Goal: Task Accomplishment & Management: Complete application form

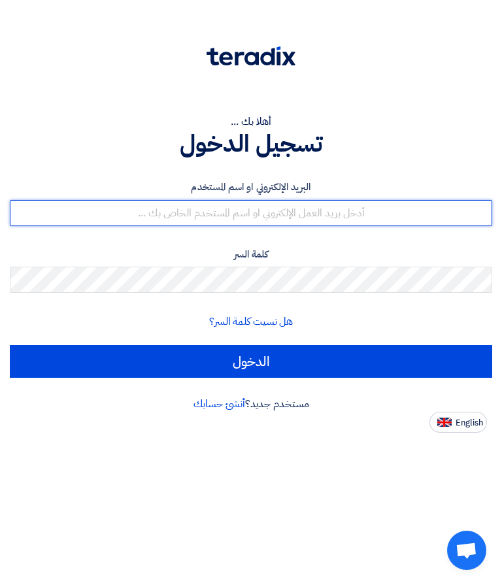
click at [363, 223] on input "text" at bounding box center [251, 213] width 482 height 26
type input "[EMAIL_ADDRESS][DOMAIN_NAME]"
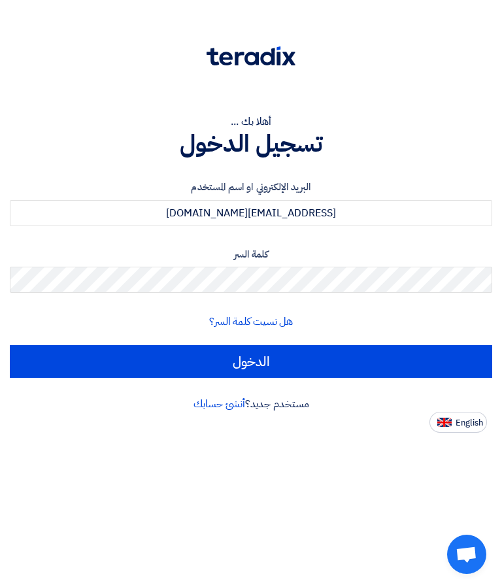
click at [323, 362] on input "الدخول" at bounding box center [251, 361] width 482 height 33
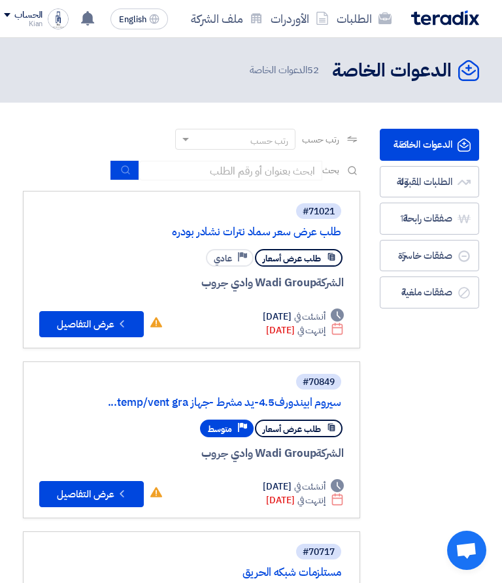
click at [89, 19] on use at bounding box center [87, 18] width 13 height 14
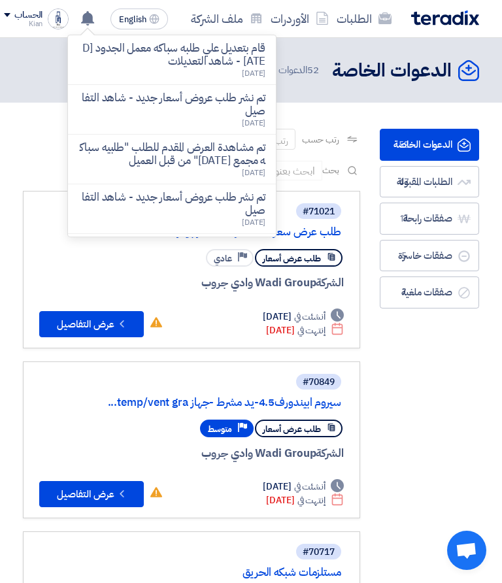
click at [250, 112] on p "تم نشر طلب عروض أسعار جديد - شاهد التفاصيل" at bounding box center [171, 105] width 187 height 26
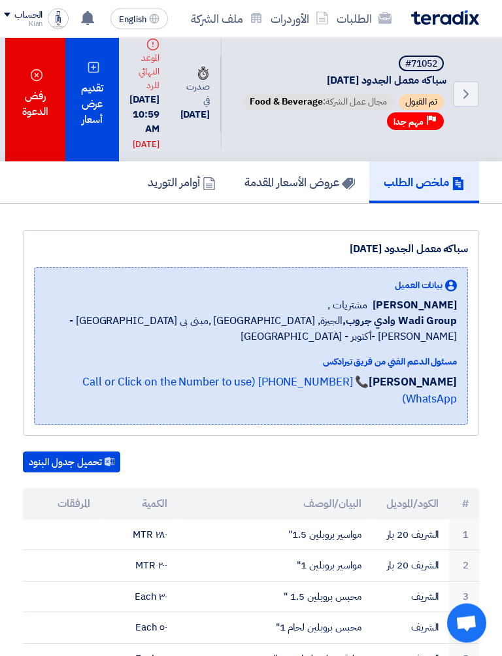
scroll to position [11, 0]
click at [99, 118] on div "تقديم عرض أسعار" at bounding box center [92, 94] width 54 height 135
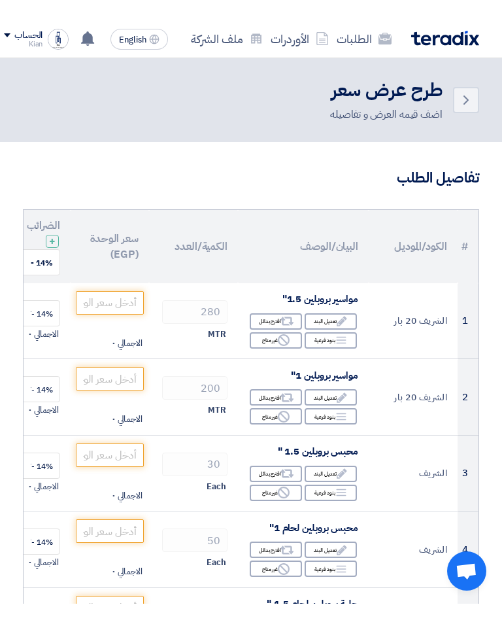
scroll to position [25, 0]
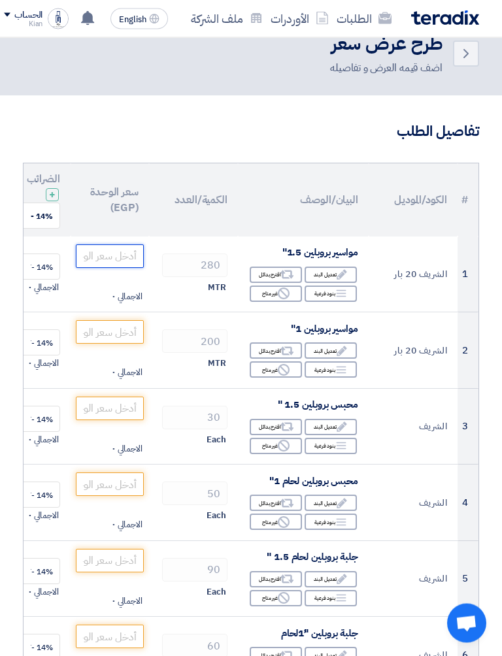
click at [122, 254] on input "number" at bounding box center [110, 257] width 68 height 24
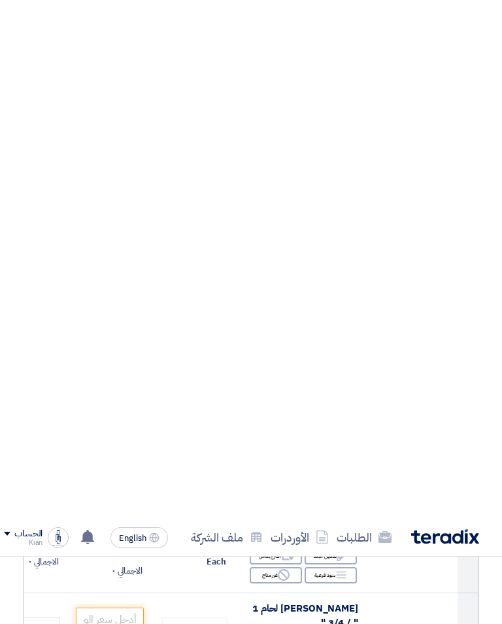
scroll to position [1344, 0]
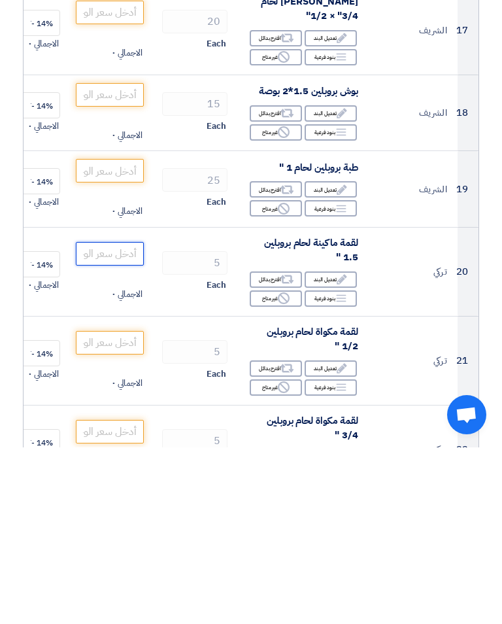
click at [120, 418] on input "number" at bounding box center [110, 430] width 68 height 24
type input "350"
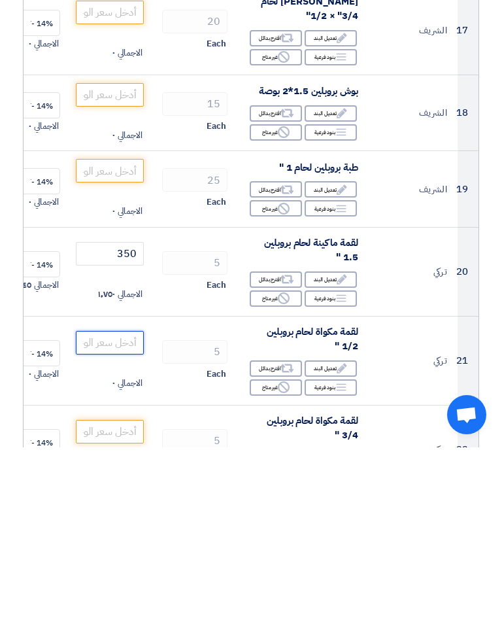
click at [120, 507] on input "number" at bounding box center [110, 519] width 68 height 24
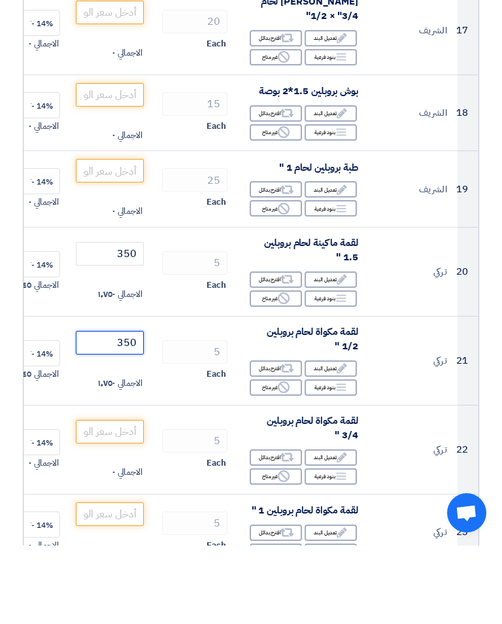
scroll to position [1443, 0]
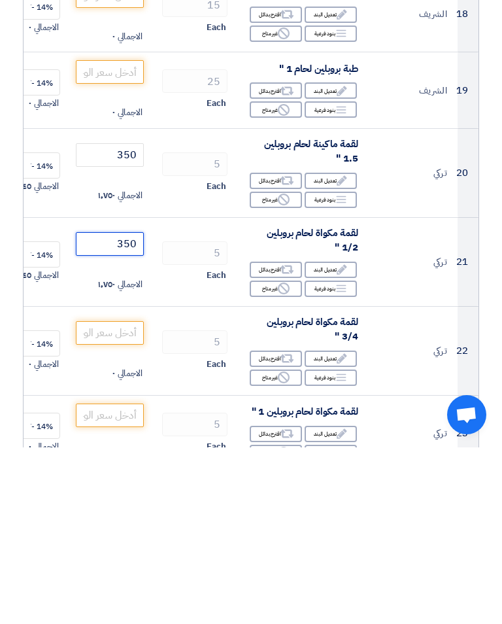
type input "350"
click at [116, 497] on input "number" at bounding box center [110, 509] width 68 height 24
type input "350"
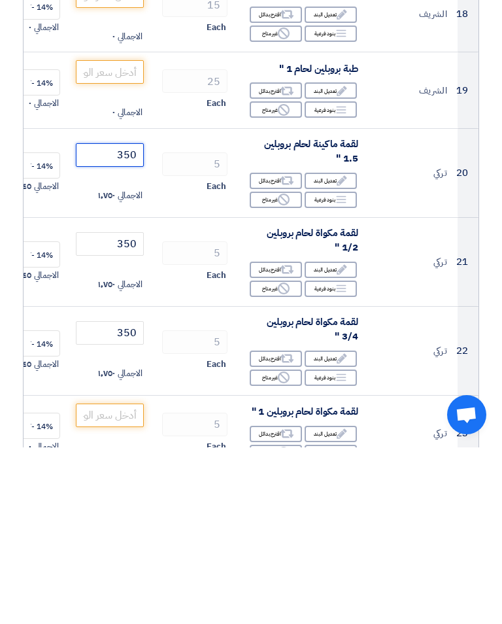
click at [128, 320] on input "350" at bounding box center [110, 332] width 68 height 24
click at [127, 320] on input "350" at bounding box center [110, 332] width 68 height 24
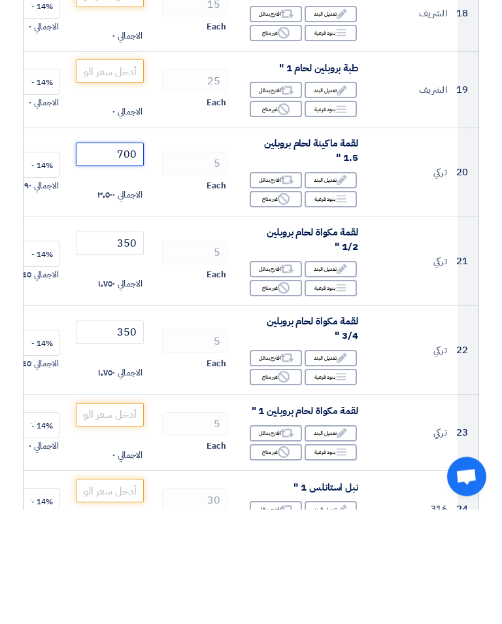
scroll to position [1521, 0]
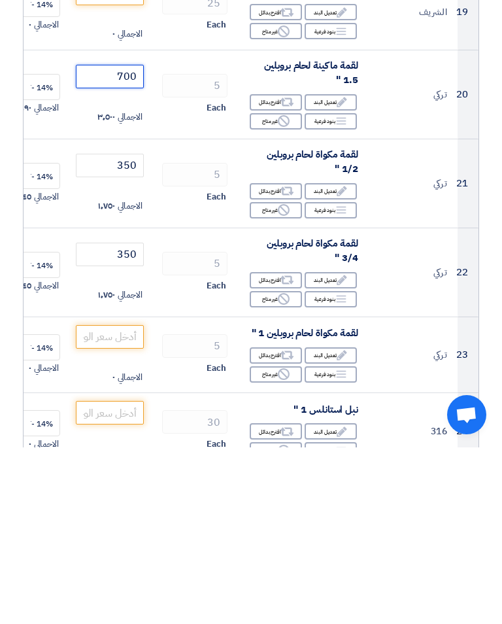
type input "700"
click at [113, 501] on input "number" at bounding box center [110, 513] width 68 height 24
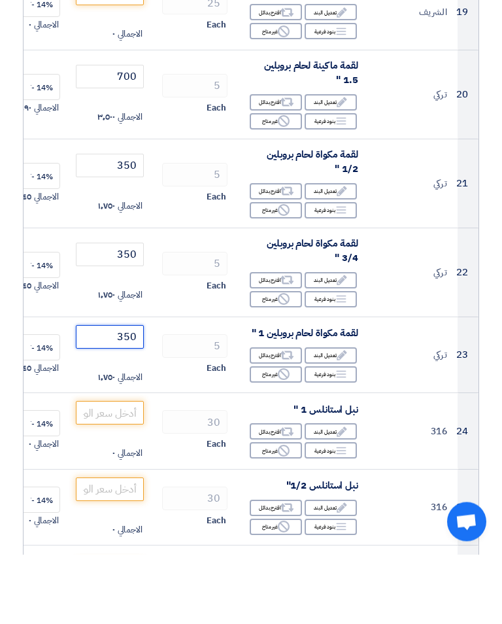
scroll to position [1628, 0]
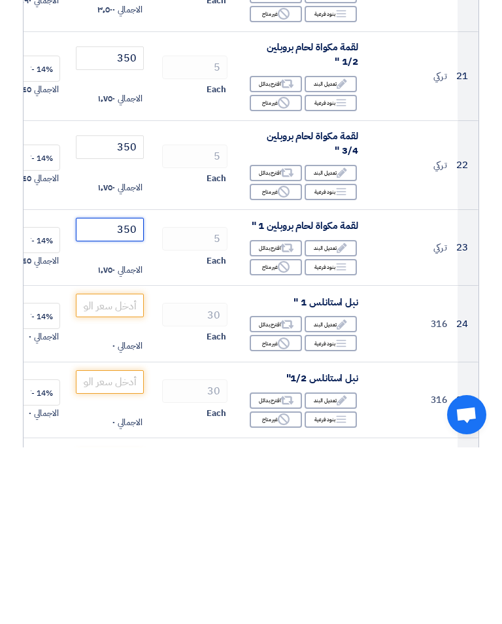
type input "350"
click at [102, 470] on input "number" at bounding box center [110, 482] width 68 height 24
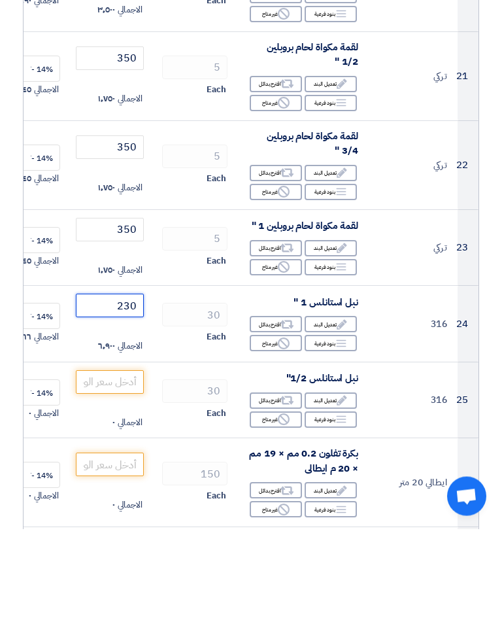
scroll to position [1716, 0]
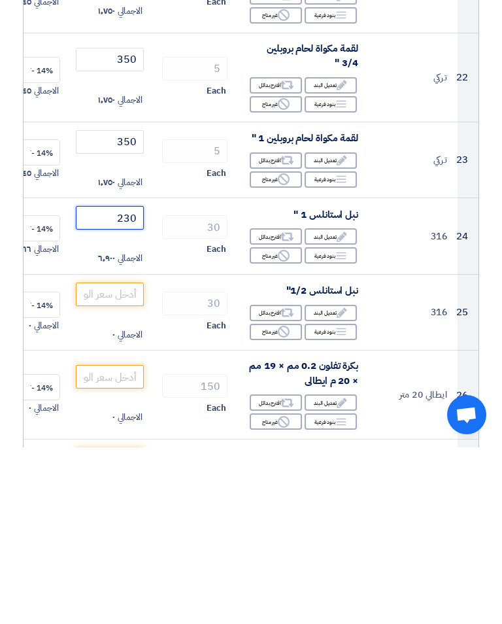
type input "230"
click at [95, 459] on input "number" at bounding box center [110, 471] width 68 height 24
click at [109, 459] on input "number" at bounding box center [110, 471] width 68 height 24
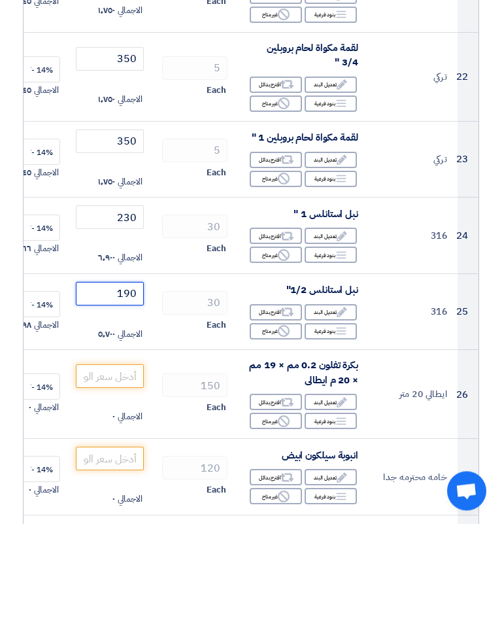
scroll to position [1803, 0]
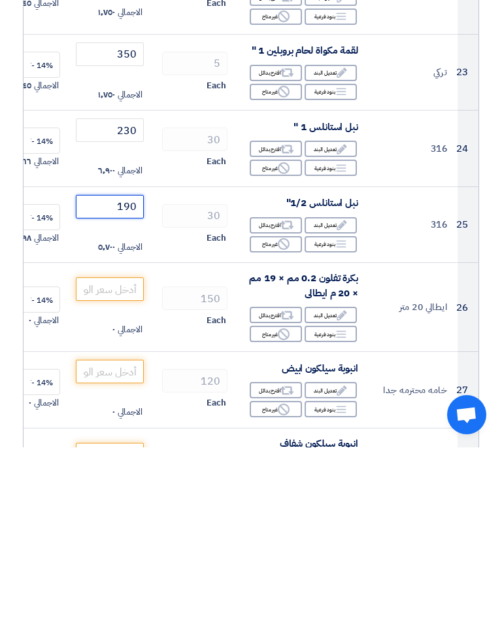
type input "190"
click at [103, 454] on input "number" at bounding box center [110, 466] width 68 height 24
type input "8"
type input "8.1"
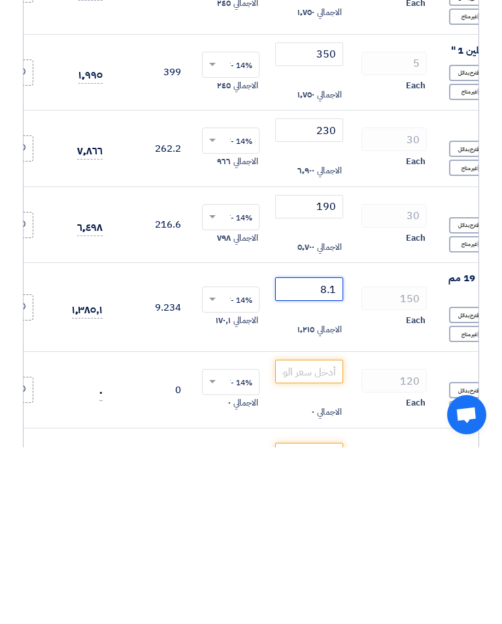
scroll to position [0, -197]
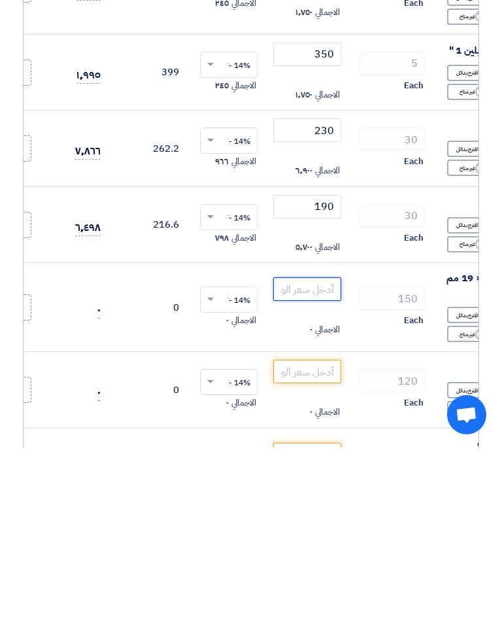
type input "8.5"
type input "8.6"
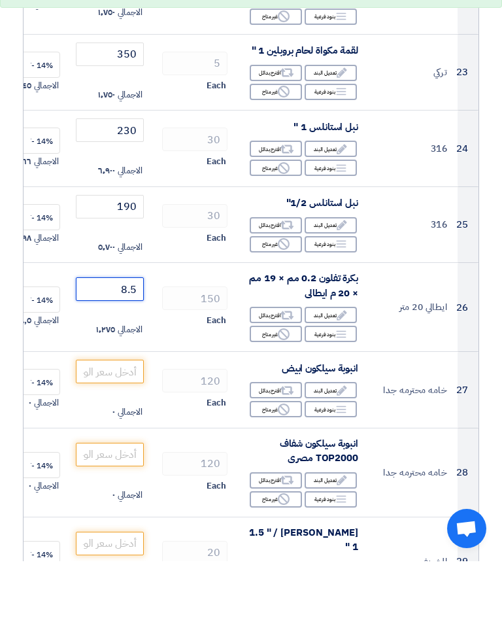
scroll to position [1922, 0]
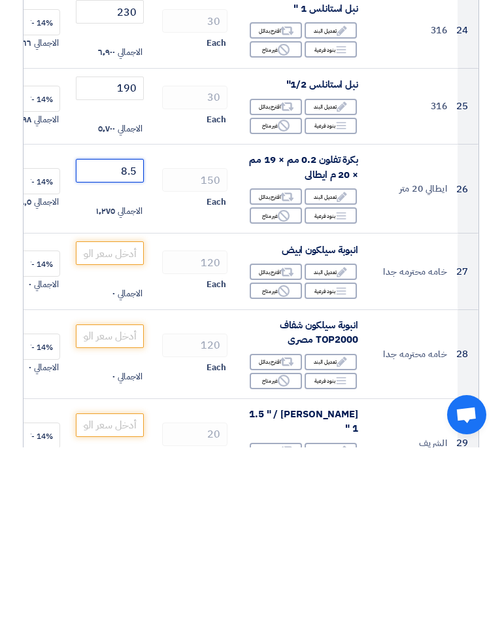
type input "8.5"
click at [96, 418] on input "number" at bounding box center [110, 430] width 68 height 24
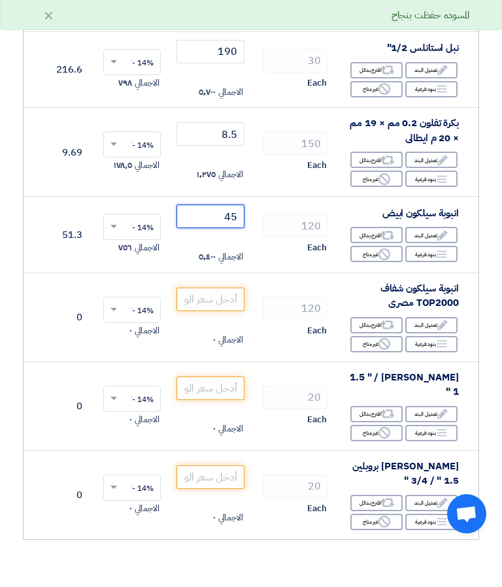
scroll to position [0, -90]
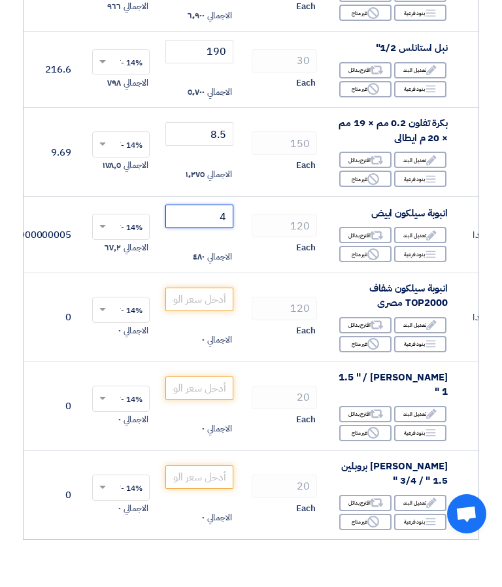
type input "47"
type input "47.5"
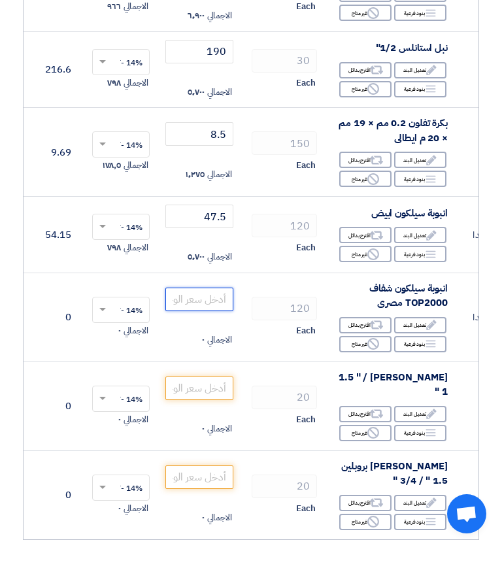
click at [214, 328] on input "number" at bounding box center [199, 340] width 68 height 24
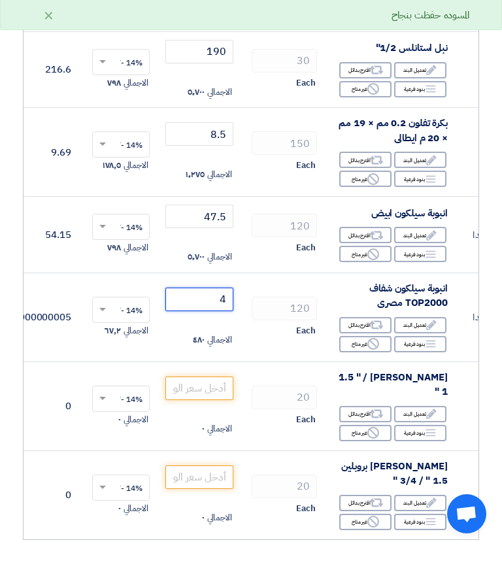
type input "47"
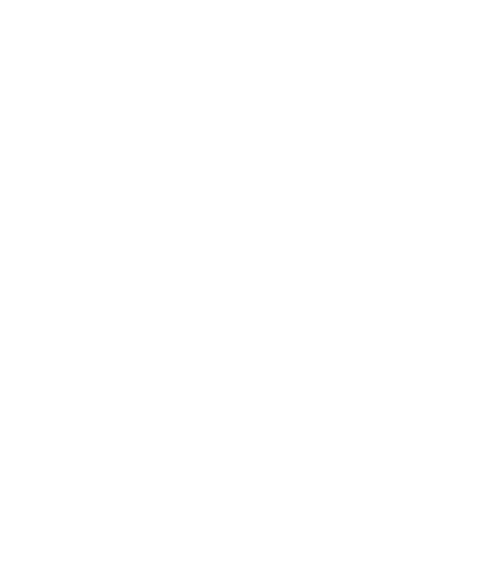
scroll to position [0, 0]
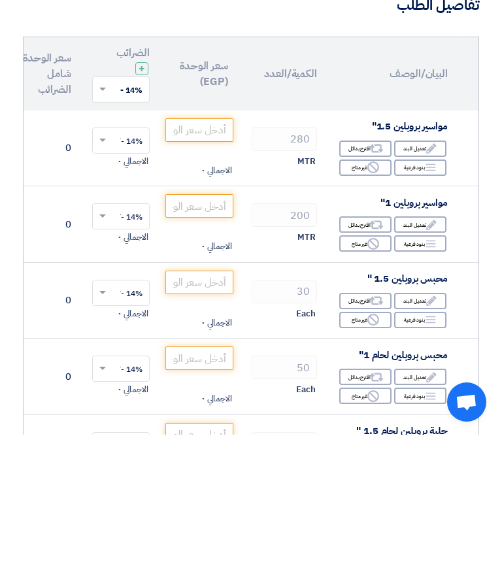
type input "47.5"
click at [193, 271] on input "number" at bounding box center [199, 283] width 68 height 24
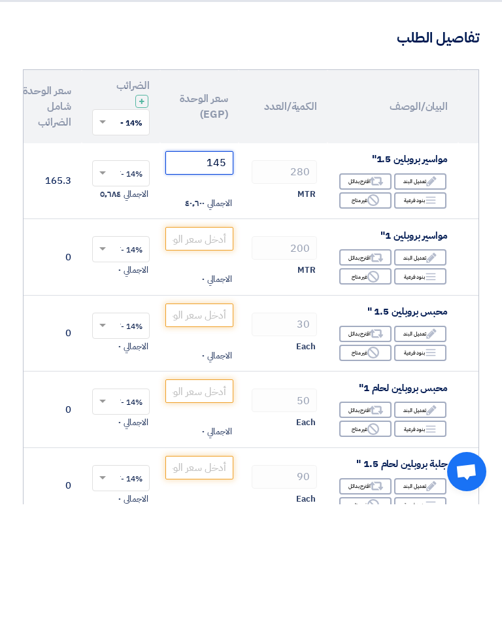
type input "145"
click at [170, 346] on input "number" at bounding box center [199, 358] width 68 height 24
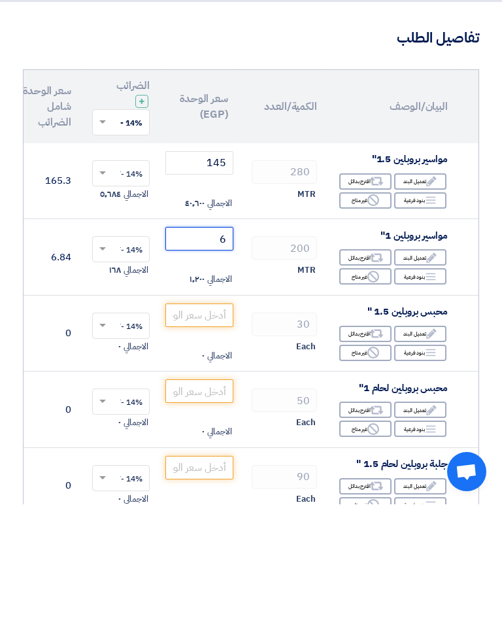
type input "62"
type input "62.27"
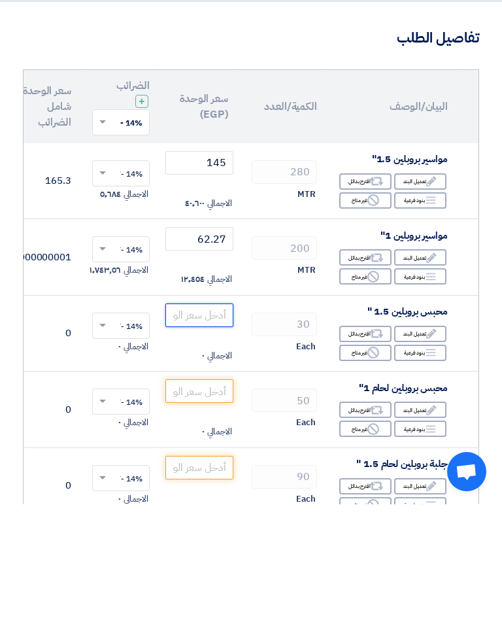
click at [180, 423] on input "number" at bounding box center [199, 435] width 68 height 24
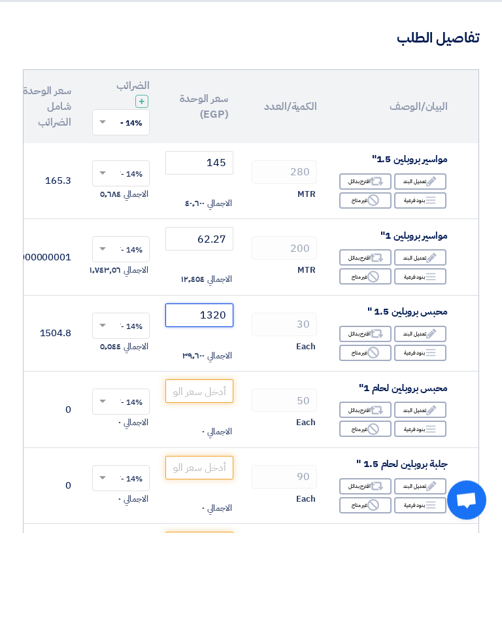
scroll to position [42, 0]
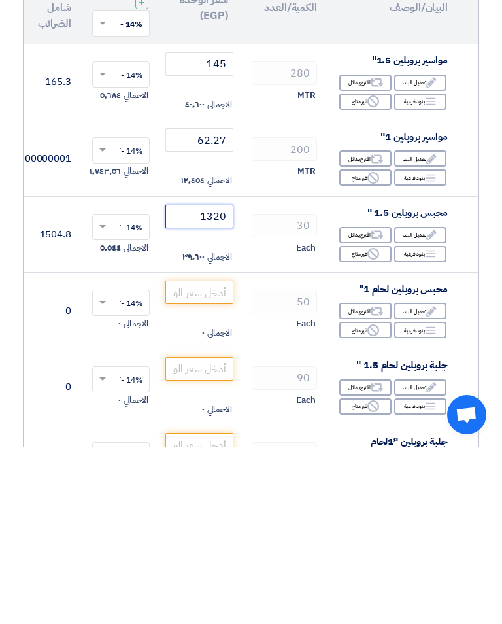
type input "1320"
click at [217, 457] on input "number" at bounding box center [199, 469] width 68 height 24
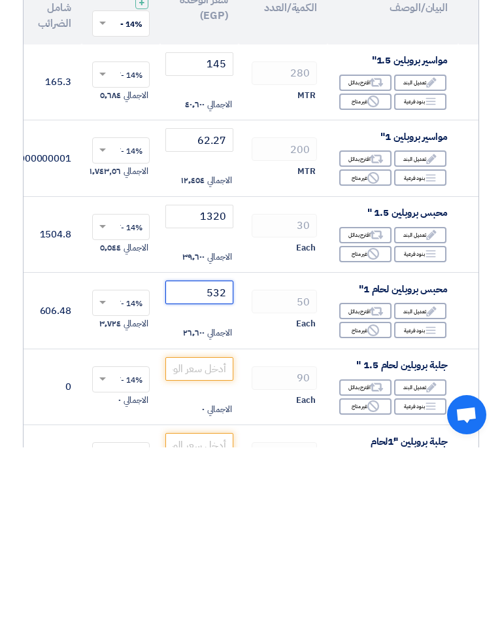
type input "532"
click at [227, 533] on input "number" at bounding box center [199, 545] width 68 height 24
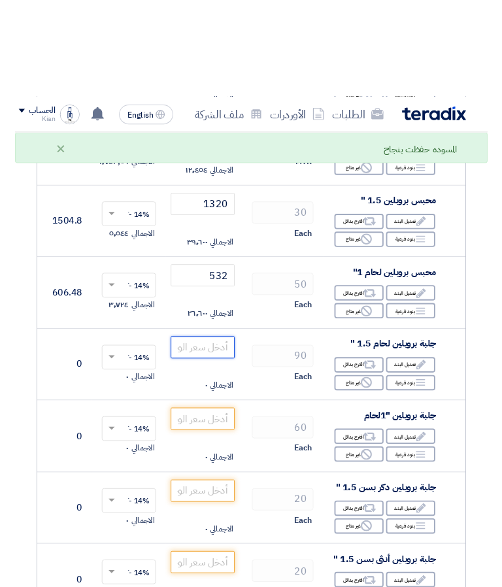
scroll to position [322, 0]
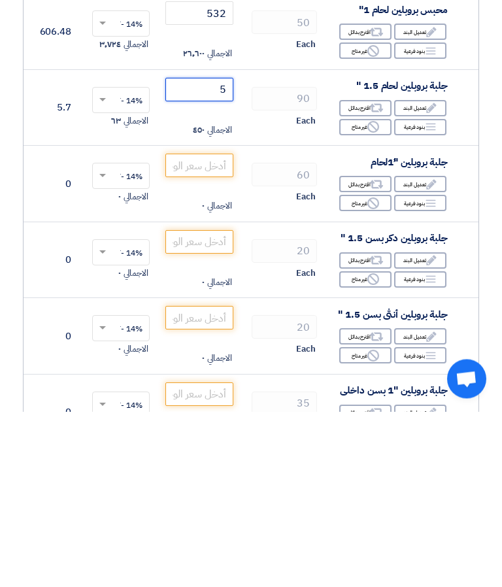
type input "57"
type input "57.89"
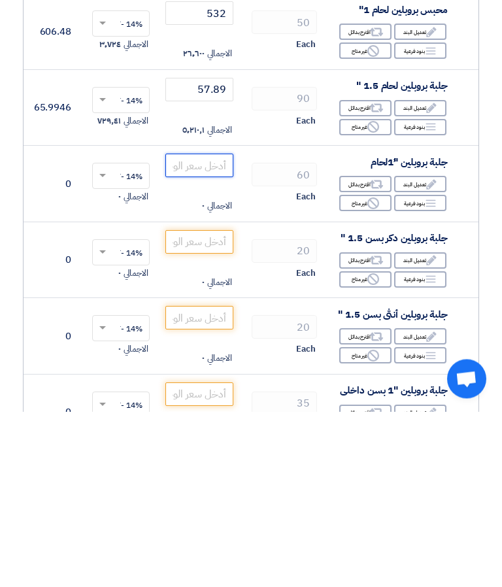
click at [213, 329] on input "number" at bounding box center [199, 341] width 68 height 24
type input "18"
type input "18.4"
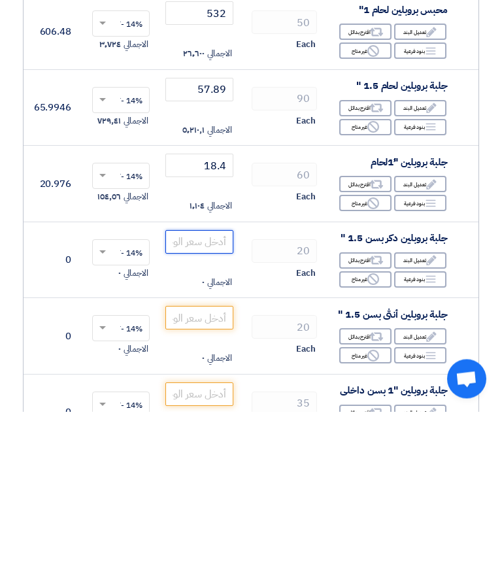
click at [218, 406] on input "number" at bounding box center [199, 418] width 68 height 24
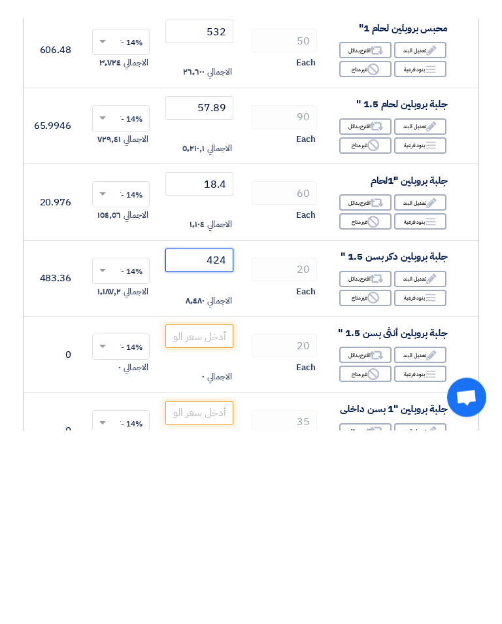
scroll to position [426, 0]
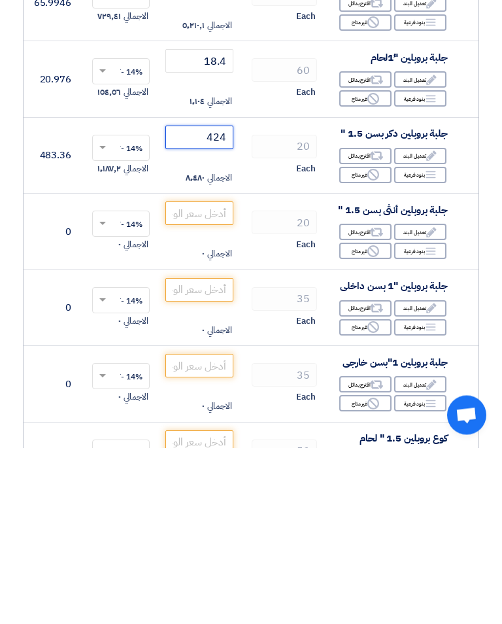
type input "424"
click at [199, 378] on input "number" at bounding box center [199, 390] width 68 height 24
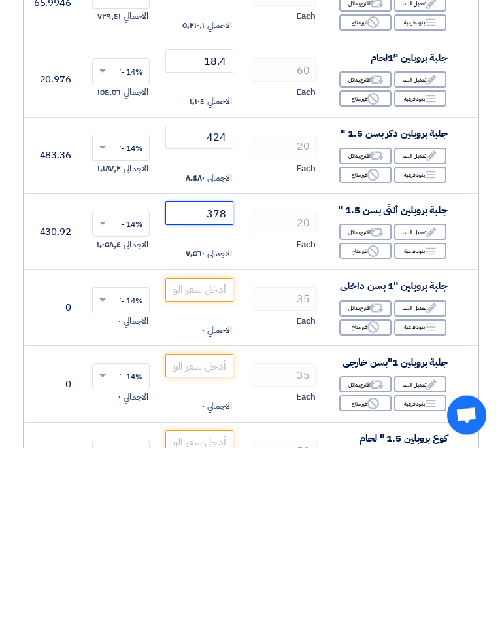
type input "378"
click at [218, 454] on input "number" at bounding box center [199, 466] width 68 height 24
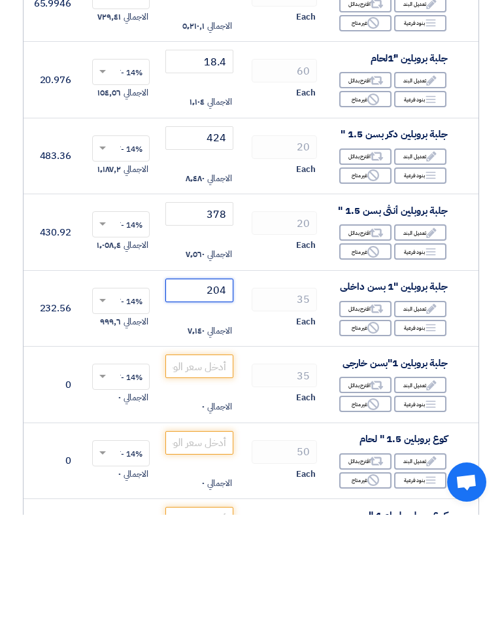
scroll to position [495, 0]
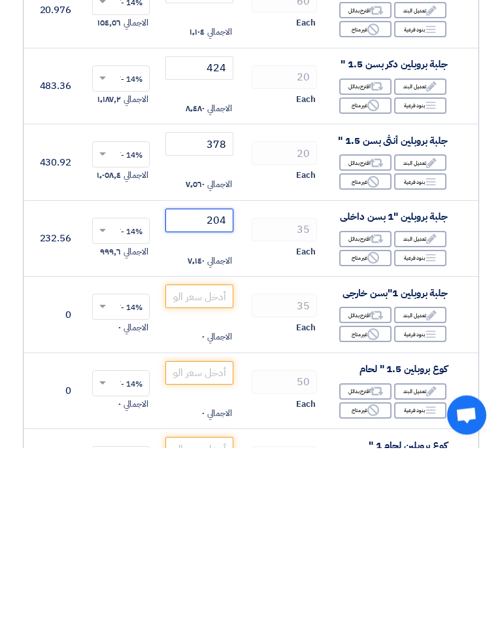
type input "204"
click at [214, 461] on input "number" at bounding box center [199, 473] width 68 height 24
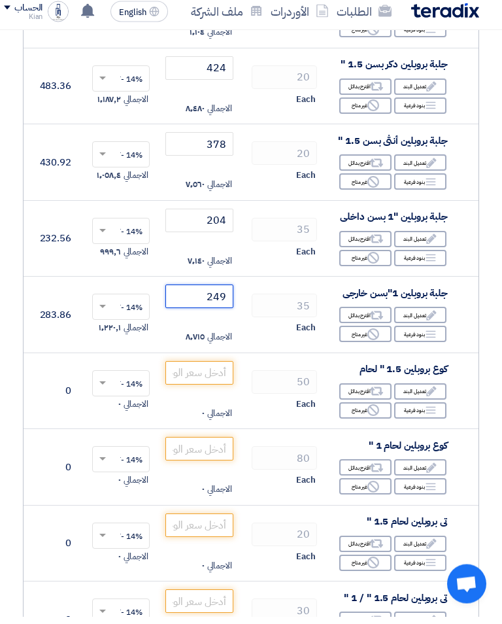
scroll to position [664, 0]
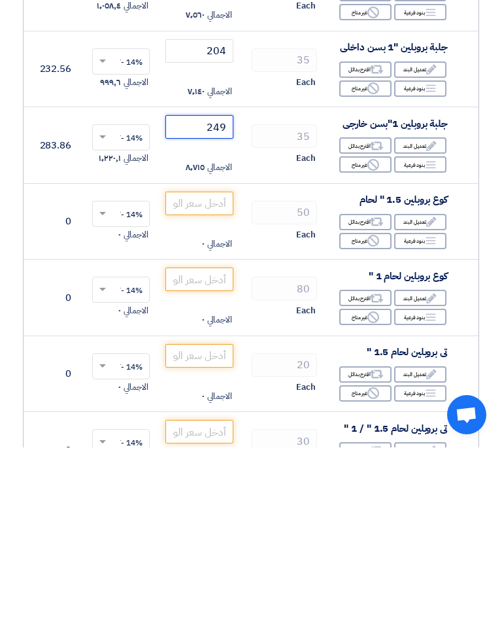
type input "249"
click at [225, 368] on input "number" at bounding box center [199, 380] width 68 height 24
type input "95"
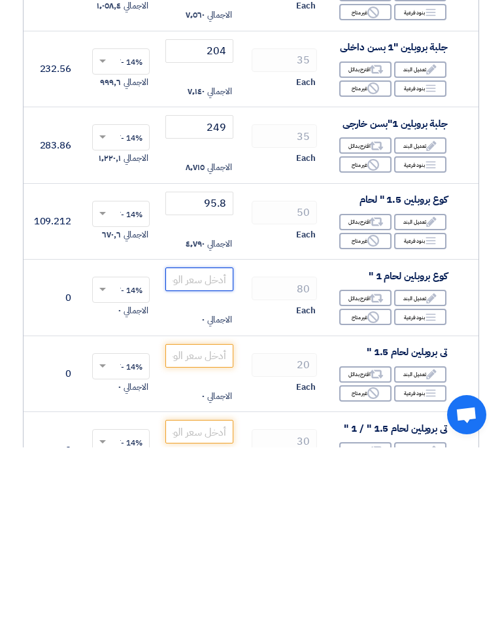
click at [214, 444] on input "number" at bounding box center [199, 456] width 68 height 24
click at [203, 368] on input "95.8" at bounding box center [199, 380] width 68 height 24
click at [215, 368] on input "95.8" at bounding box center [199, 380] width 68 height 24
type input ".8"
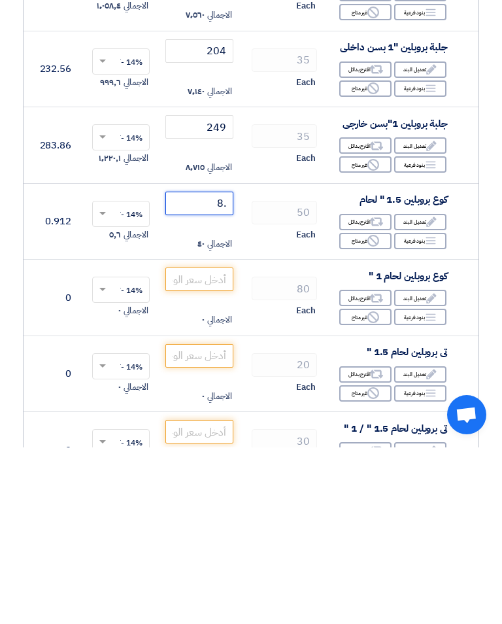
click at [218, 368] on input ".8" at bounding box center [199, 380] width 68 height 24
click at [217, 368] on input ".8" at bounding box center [199, 380] width 68 height 24
click at [221, 368] on input ".8" at bounding box center [199, 380] width 68 height 24
type input "107"
click at [212, 444] on input "number" at bounding box center [199, 456] width 68 height 24
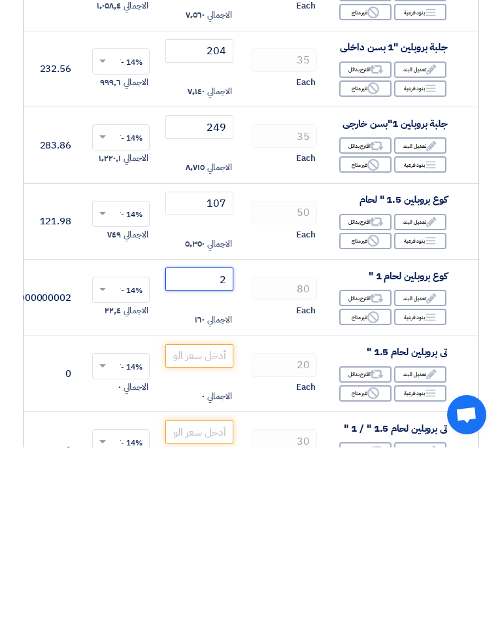
type input "25"
type input "25.6"
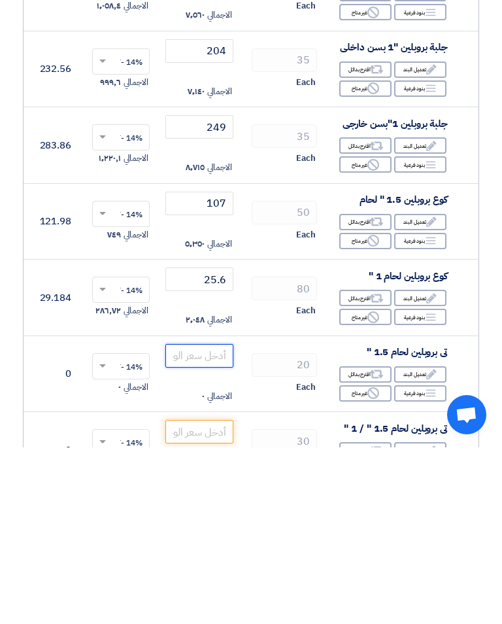
click at [213, 520] on input "number" at bounding box center [199, 532] width 68 height 24
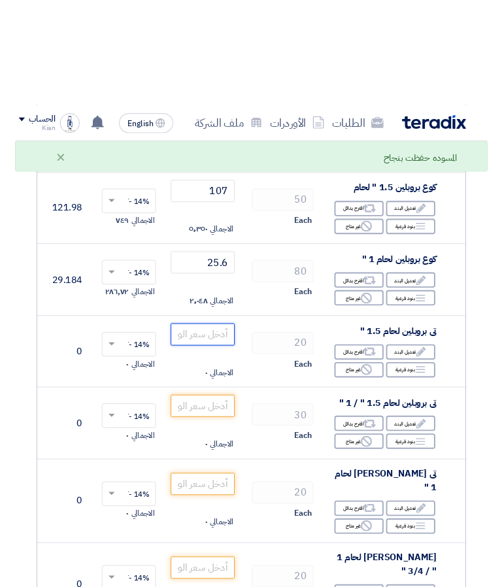
scroll to position [994, 0]
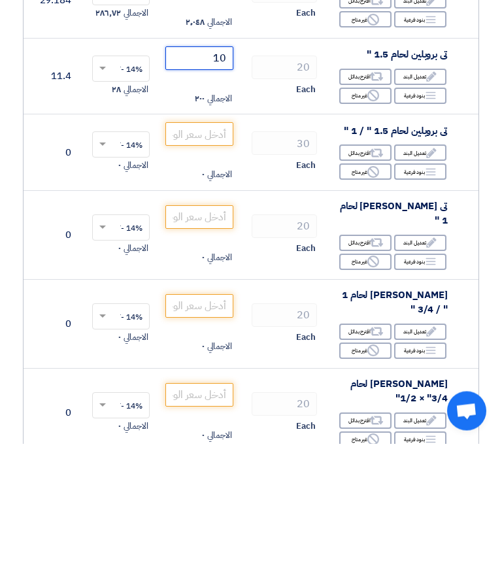
type input "103"
type input "103.6"
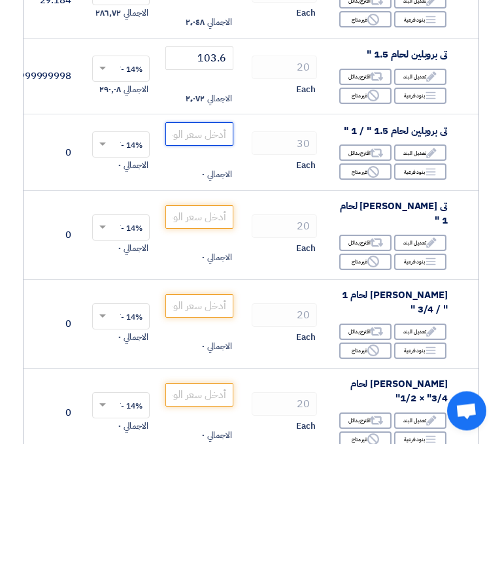
click at [225, 266] on input "number" at bounding box center [199, 278] width 68 height 24
type input "119"
type input "119.7"
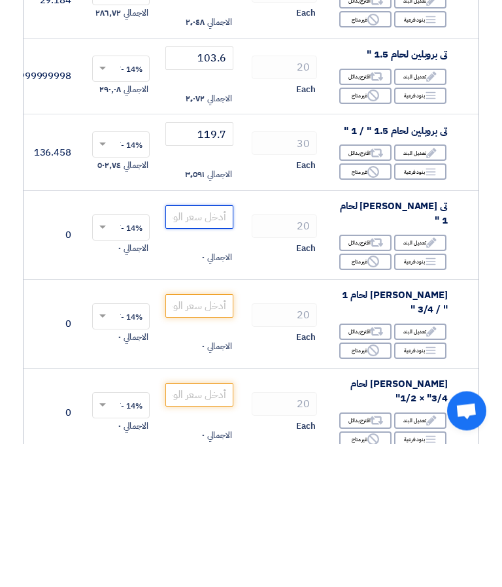
click at [218, 349] on input "number" at bounding box center [199, 361] width 68 height 24
type input "33"
type input "33.6"
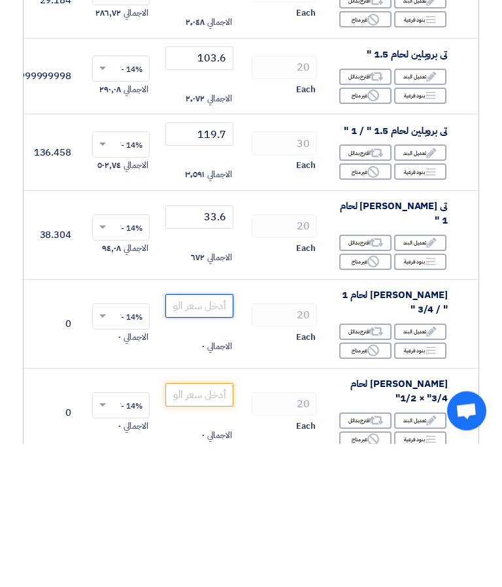
click at [218, 438] on input "number" at bounding box center [199, 450] width 68 height 24
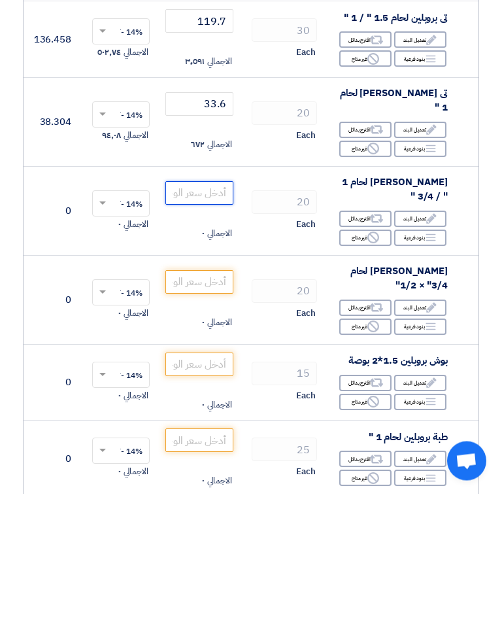
scroll to position [1124, 0]
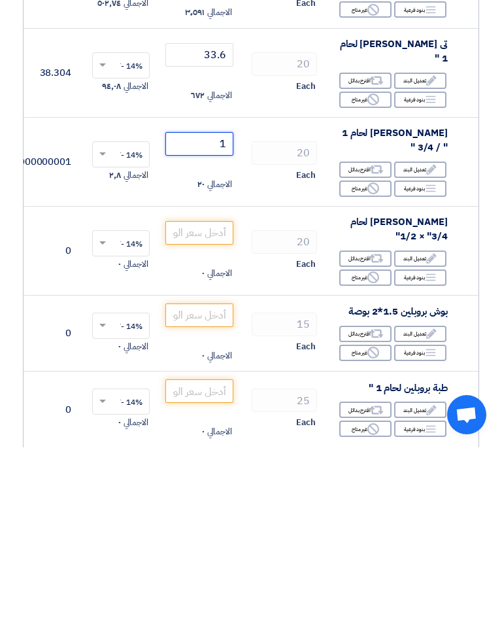
type input "14"
type input "14.4"
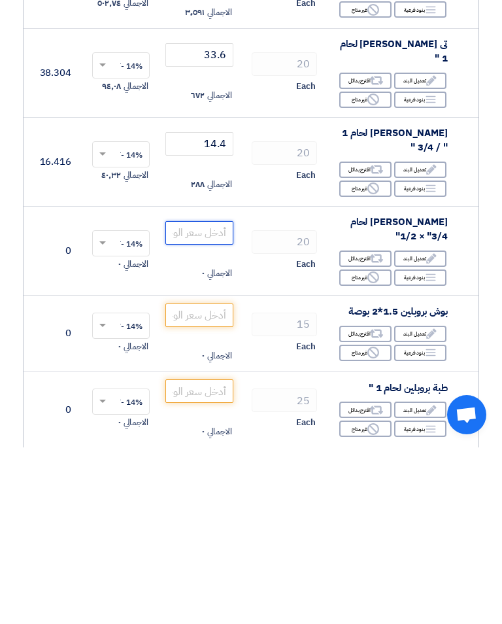
click at [225, 397] on input "number" at bounding box center [199, 409] width 68 height 24
click at [225, 309] on input "14.4" at bounding box center [199, 321] width 68 height 24
click at [205, 397] on input "number" at bounding box center [199, 409] width 68 height 24
type input "14"
type input "14.4"
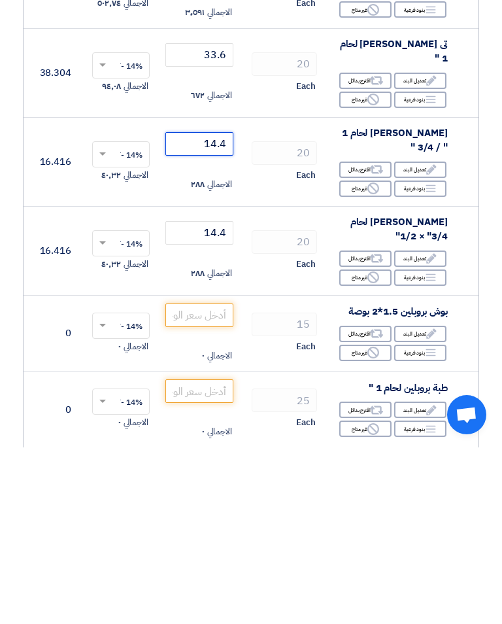
click at [214, 309] on input "14.4" at bounding box center [199, 321] width 68 height 24
type input ".4"
click at [220, 309] on input ".4" at bounding box center [199, 321] width 68 height 24
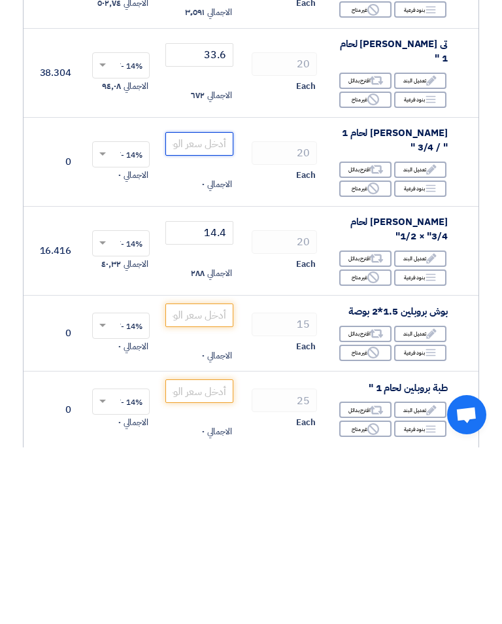
click at [229, 309] on input "number" at bounding box center [199, 321] width 68 height 24
click at [222, 309] on input "number" at bounding box center [199, 321] width 68 height 24
type input "19"
type input "19.58"
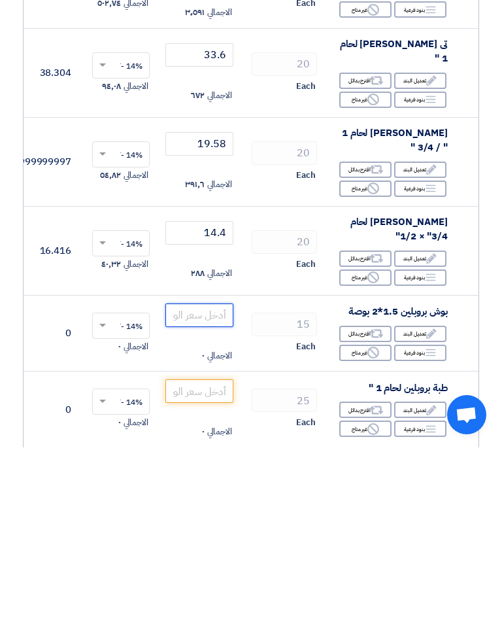
click at [220, 480] on input "number" at bounding box center [199, 492] width 68 height 24
type input "113"
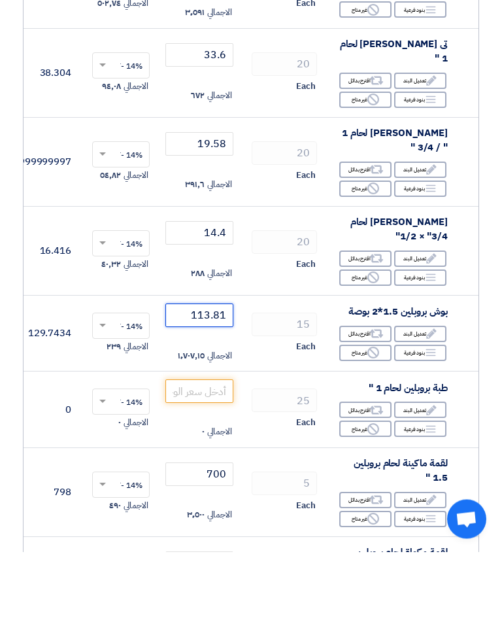
scroll to position [1228, 0]
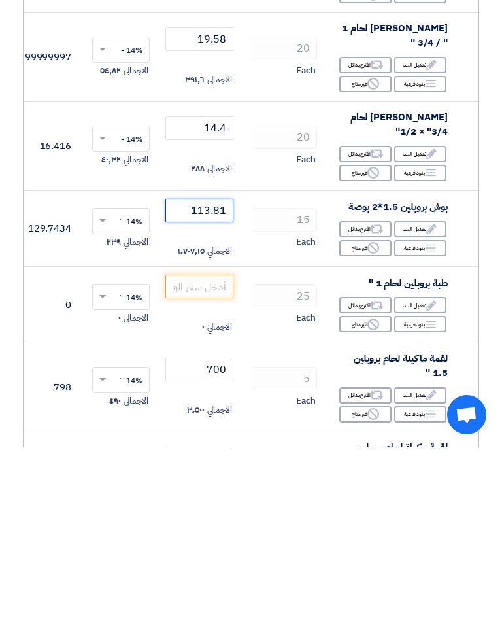
type input "113.81"
click at [214, 451] on input "number" at bounding box center [199, 463] width 68 height 24
type input "22"
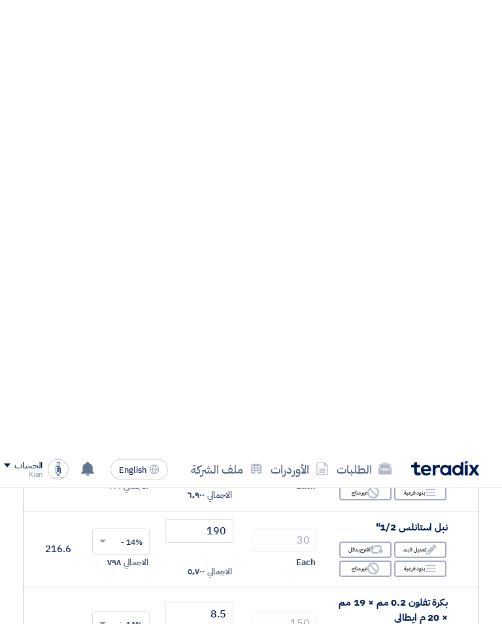
scroll to position [2107, 0]
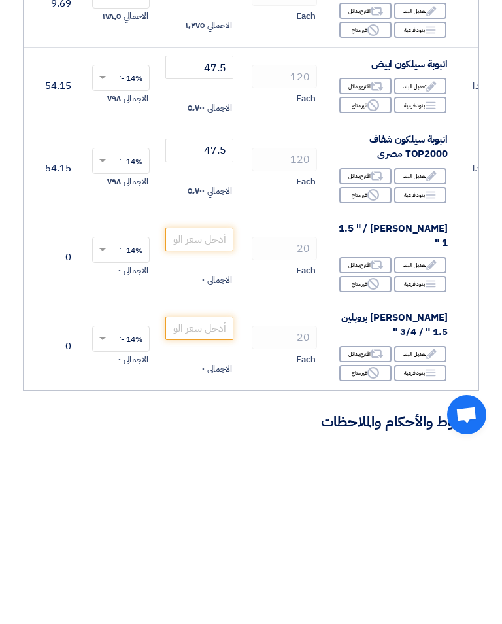
type input "22.3"
click at [226, 404] on input "number" at bounding box center [199, 416] width 68 height 24
type input "54"
type input "54.12"
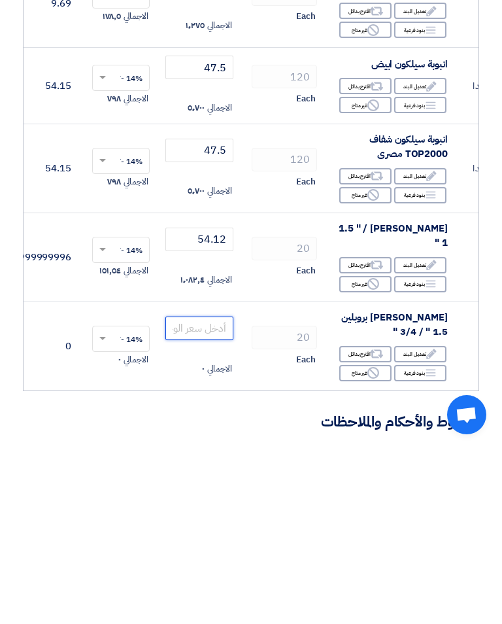
click at [210, 493] on input "number" at bounding box center [199, 505] width 68 height 24
type input "53"
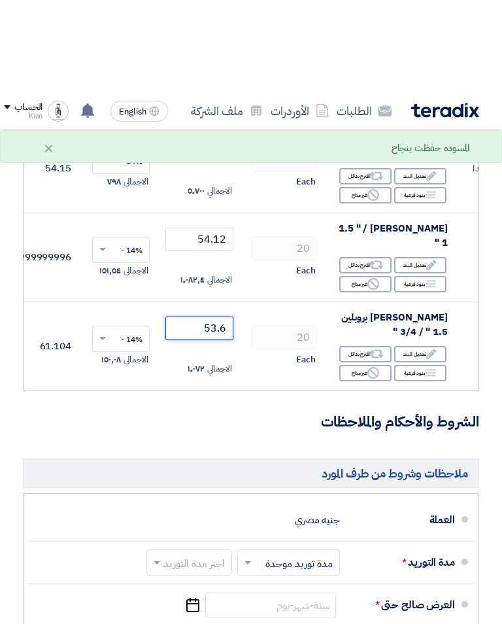
scroll to position [2407, 0]
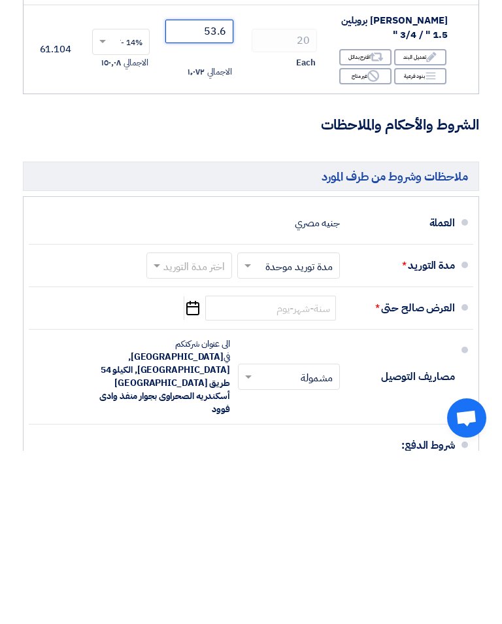
click at [257, 431] on input "text" at bounding box center [286, 440] width 96 height 19
type input "53.6"
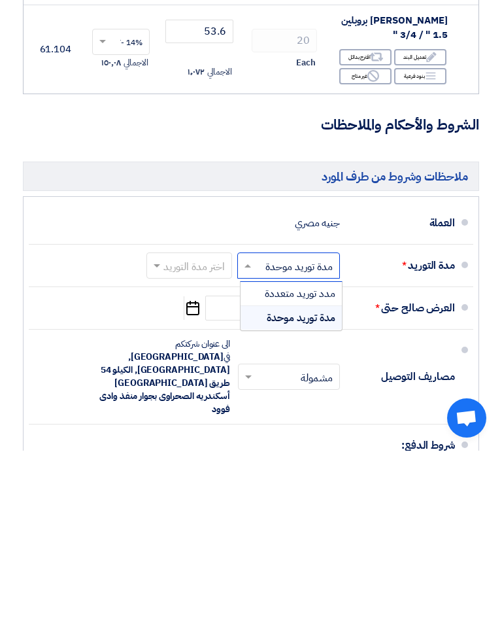
click at [319, 483] on span "مدة توريد موحدة" at bounding box center [301, 491] width 69 height 16
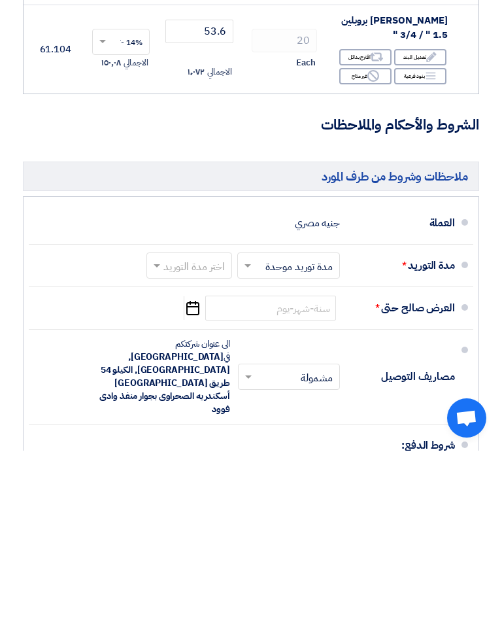
click at [165, 431] on input "text" at bounding box center [186, 440] width 79 height 19
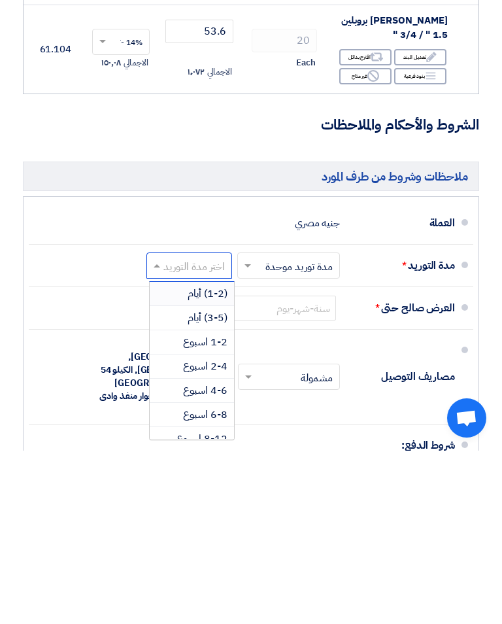
click at [209, 479] on div "(3-5) أيام" at bounding box center [192, 491] width 84 height 24
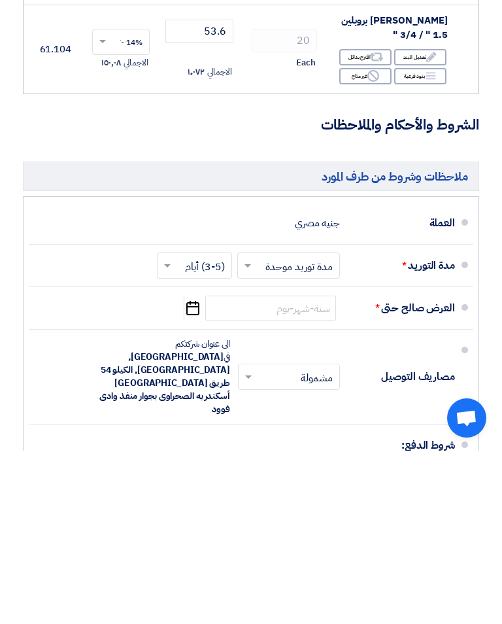
click at [190, 474] on use "button" at bounding box center [192, 481] width 13 height 14
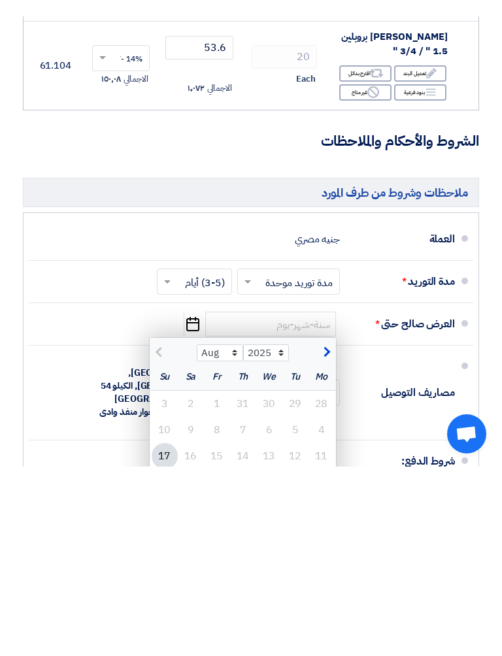
scroll to position [2616, 0]
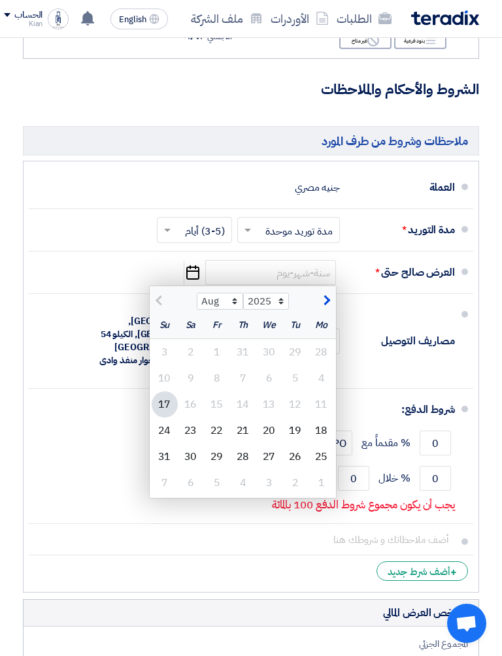
click at [189, 444] on div "30" at bounding box center [191, 457] width 26 height 26
type input "[DATE]"
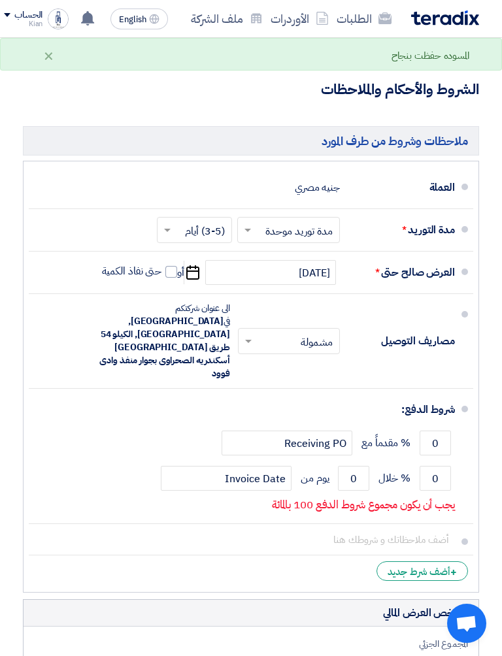
click at [252, 335] on span at bounding box center [247, 341] width 16 height 13
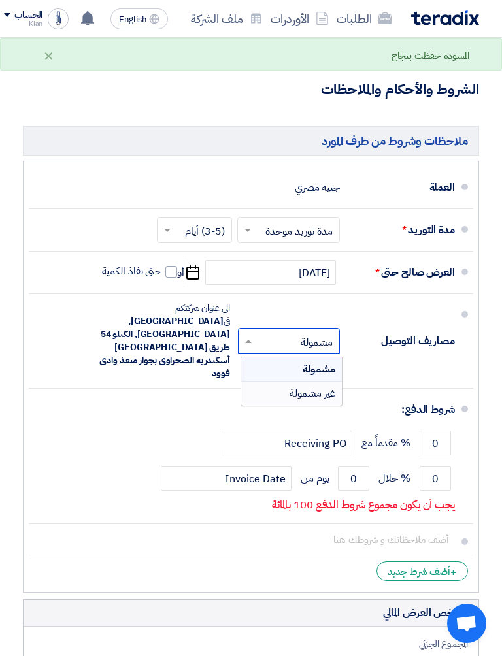
click at [323, 382] on div "غير مشمولة" at bounding box center [291, 394] width 101 height 24
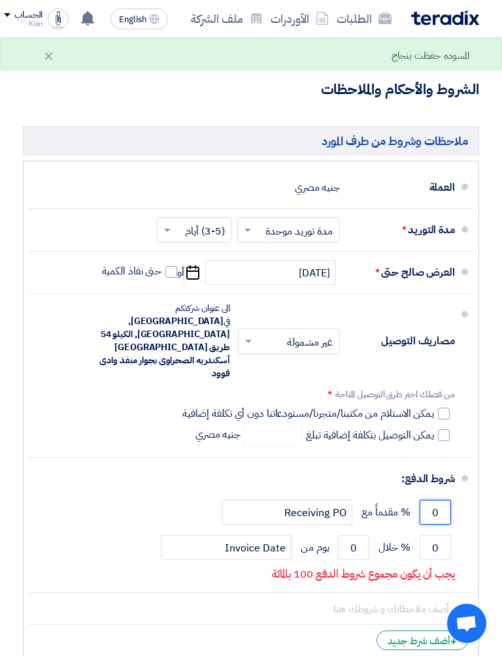
click at [437, 500] on input "0" at bounding box center [435, 512] width 31 height 25
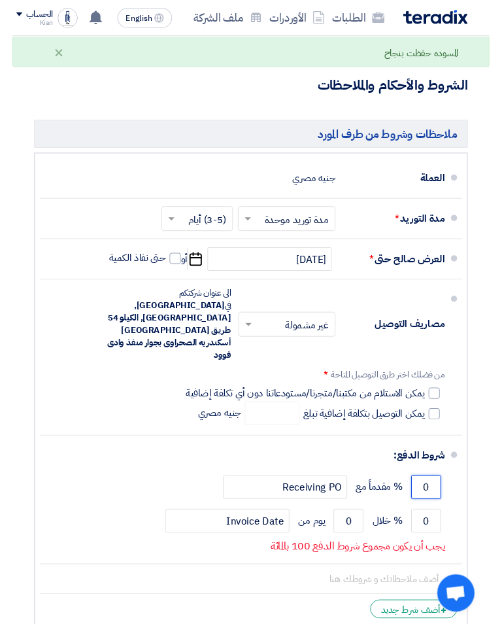
scroll to position [2637, 0]
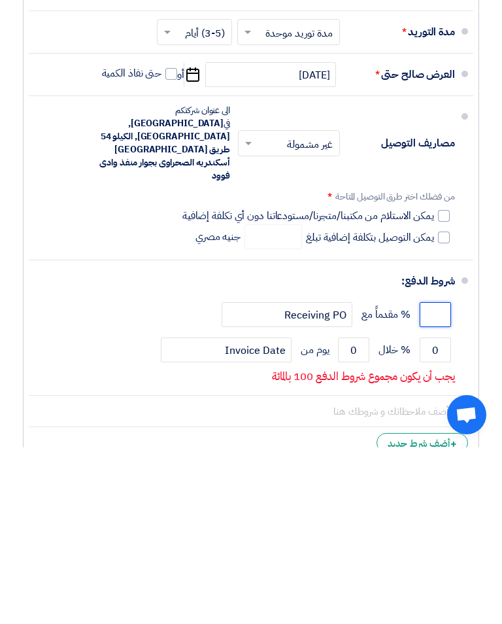
type input "0"
click at [446, 514] on input "0" at bounding box center [435, 526] width 31 height 25
click at [436, 514] on input "0" at bounding box center [435, 526] width 31 height 25
click at [438, 514] on input "0" at bounding box center [435, 526] width 31 height 25
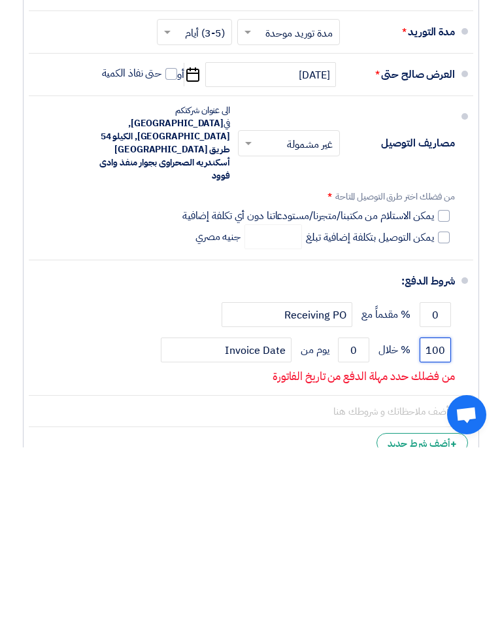
type input "100"
click at [366, 514] on input "0" at bounding box center [353, 526] width 31 height 25
click at [354, 514] on input "0" at bounding box center [353, 526] width 31 height 25
click at [350, 514] on input "0" at bounding box center [353, 526] width 31 height 25
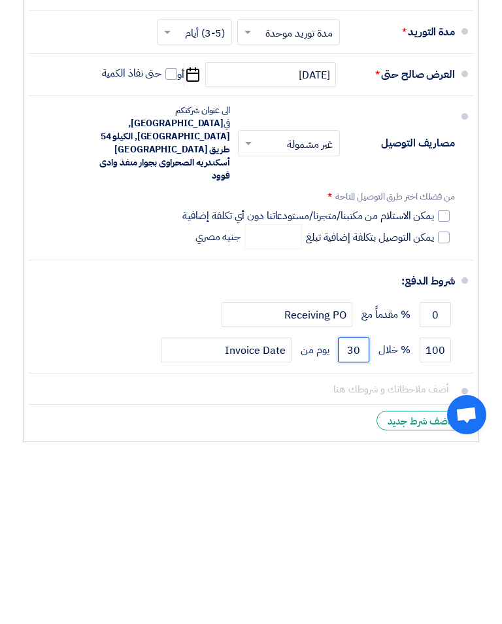
click at [350, 514] on input "30" at bounding box center [353, 526] width 31 height 25
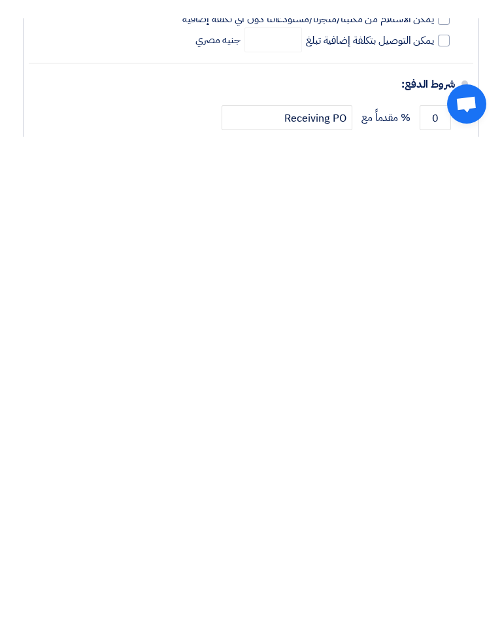
scroll to position [2556, 0]
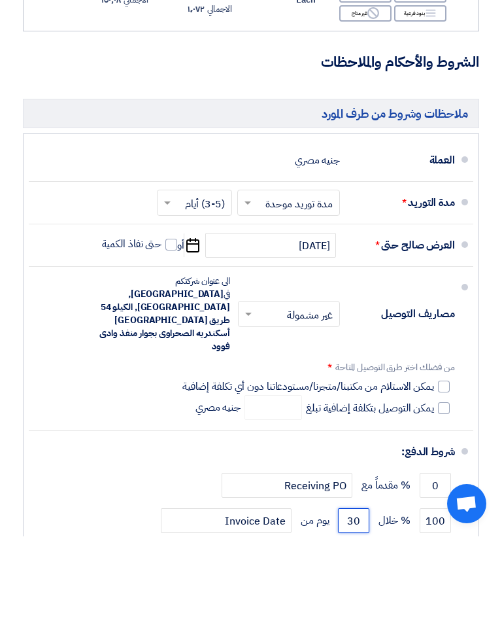
type input "30"
click at [449, 468] on div at bounding box center [444, 474] width 12 height 12
click at [434, 467] on input "يمكن الاستلام من مكتبنا/متجرنا/مستودعاتنا دون أي تكلفة إضافية" at bounding box center [307, 479] width 254 height 25
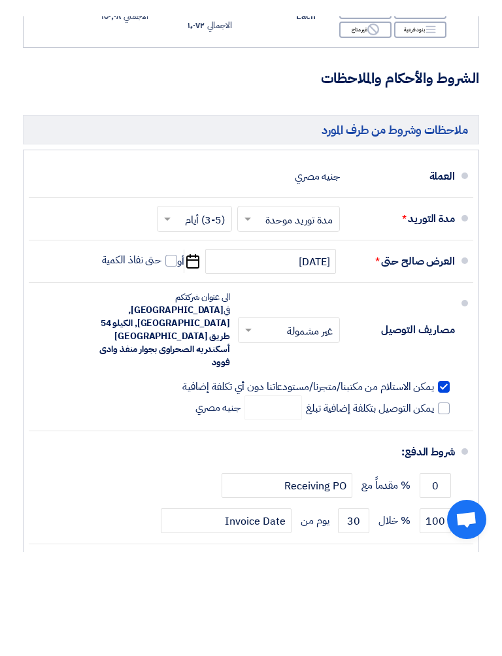
scroll to position [2643, 0]
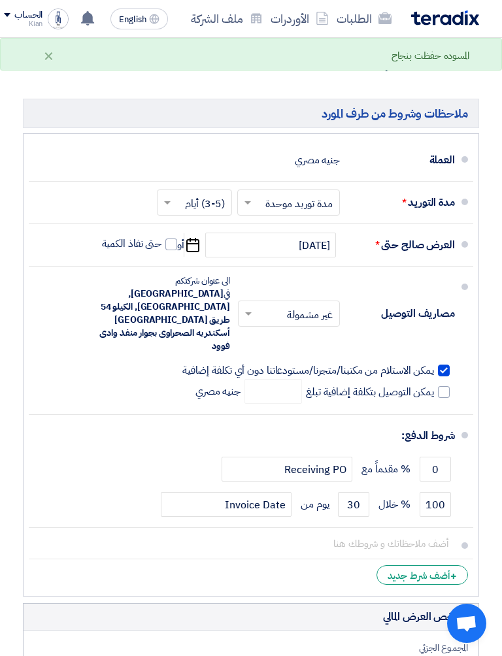
click at [446, 365] on div at bounding box center [444, 371] width 12 height 12
click at [434, 363] on input "يمكن الاستلام من مكتبنا/متجرنا/مستودعاتنا دون أي تكلفة إضافية" at bounding box center [307, 375] width 254 height 25
checkbox input "false"
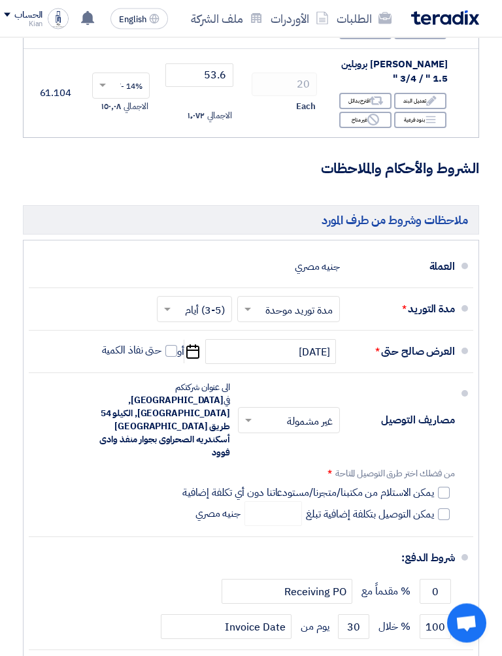
scroll to position [2537, 0]
click at [162, 344] on label "حتى نفاذ الكمية" at bounding box center [140, 350] width 76 height 13
click at [162, 344] on input "حتى نفاذ الكمية" at bounding box center [130, 356] width 63 height 25
checkbox input "true"
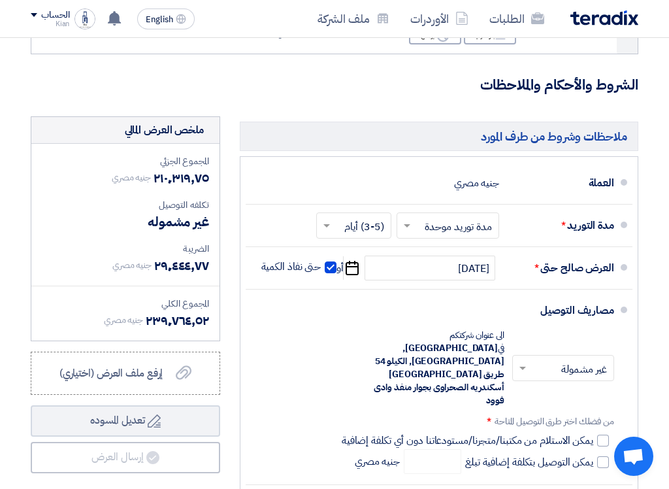
scroll to position [2620, 0]
click at [333, 218] on input "text" at bounding box center [351, 227] width 69 height 19
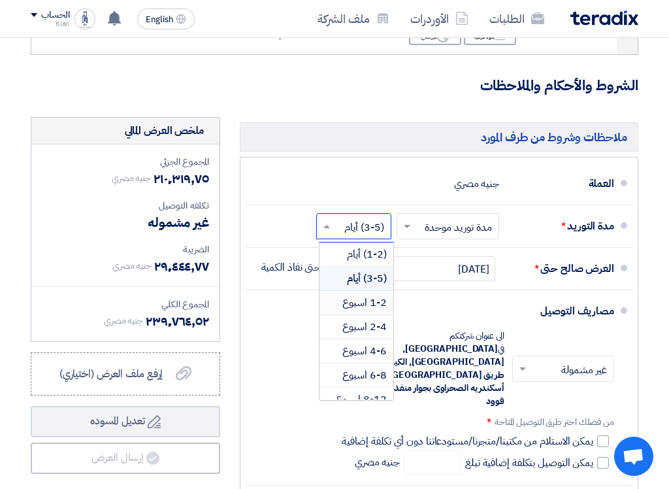
click at [331, 291] on div "1-2 اسبوع" at bounding box center [357, 303] width 74 height 24
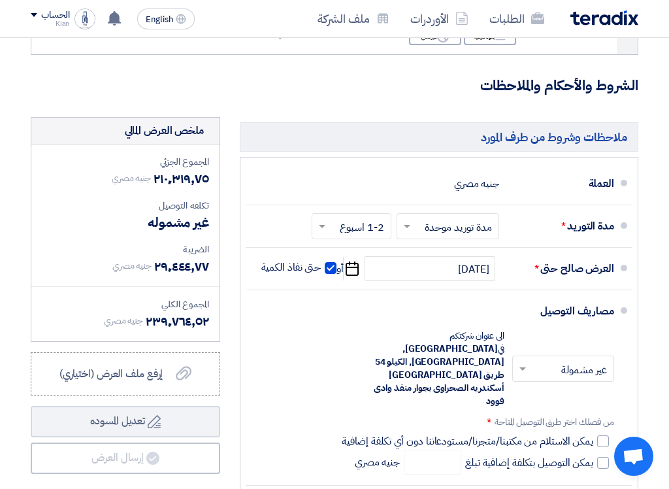
click at [410, 218] on input "text" at bounding box center [445, 227] width 96 height 19
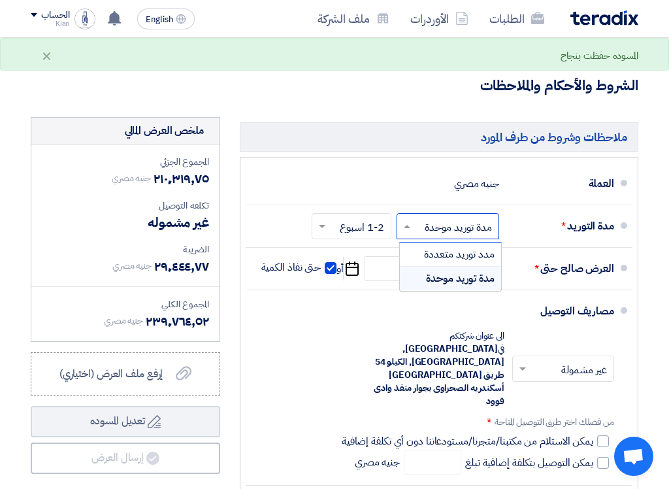
click at [413, 267] on div "مدة توريد موحدة" at bounding box center [450, 279] width 101 height 24
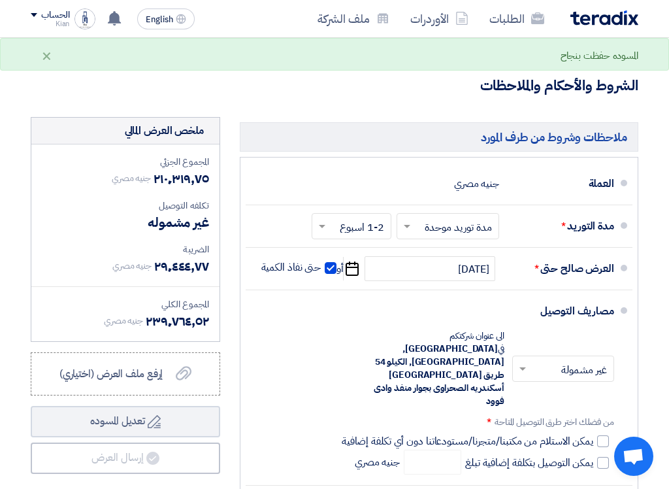
click at [406, 218] on input "text" at bounding box center [445, 227] width 96 height 19
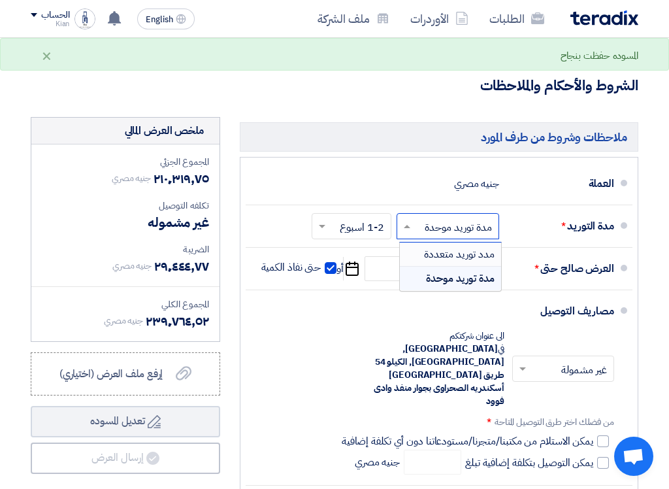
click at [412, 243] on div "مدد توريد متعددة" at bounding box center [450, 255] width 101 height 24
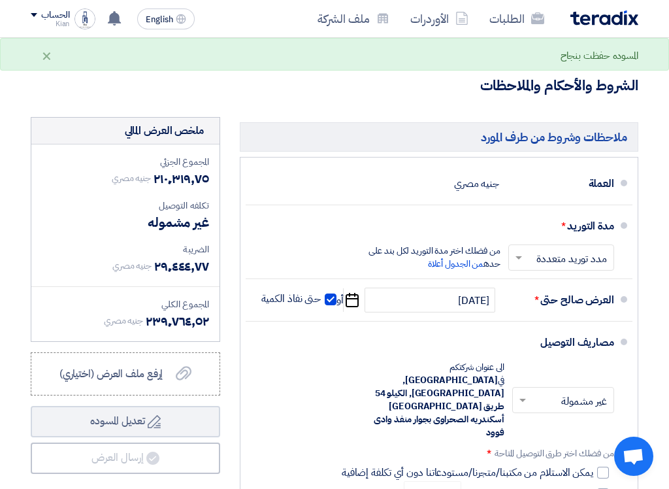
click at [501, 250] on input "text" at bounding box center [558, 259] width 99 height 19
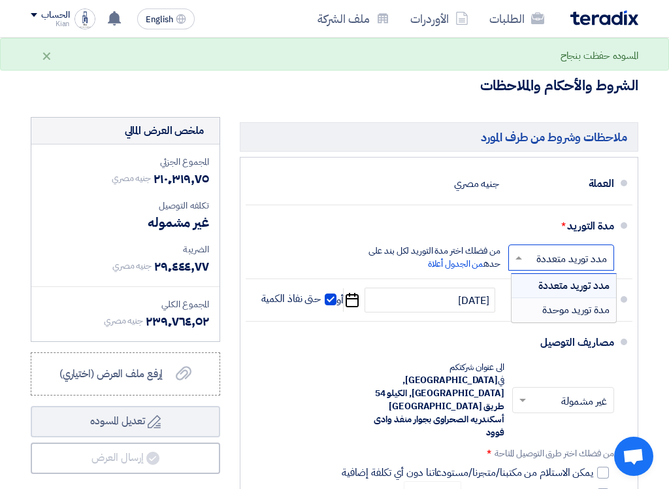
click at [501, 302] on span "مدة توريد موحدة" at bounding box center [576, 310] width 67 height 16
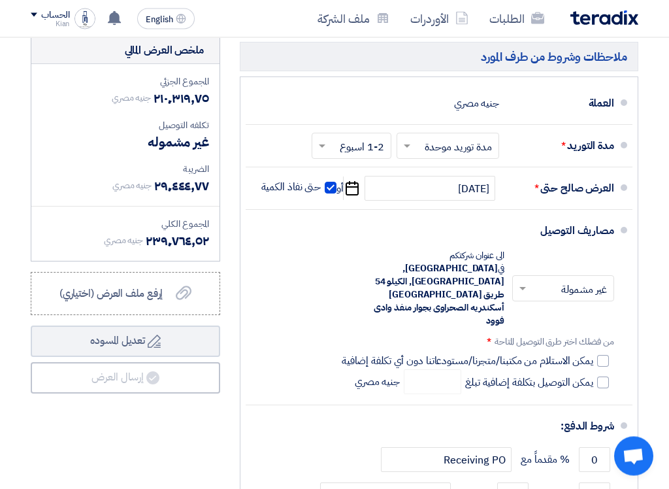
scroll to position [2700, 0]
click at [501, 287] on span at bounding box center [523, 289] width 7 height 5
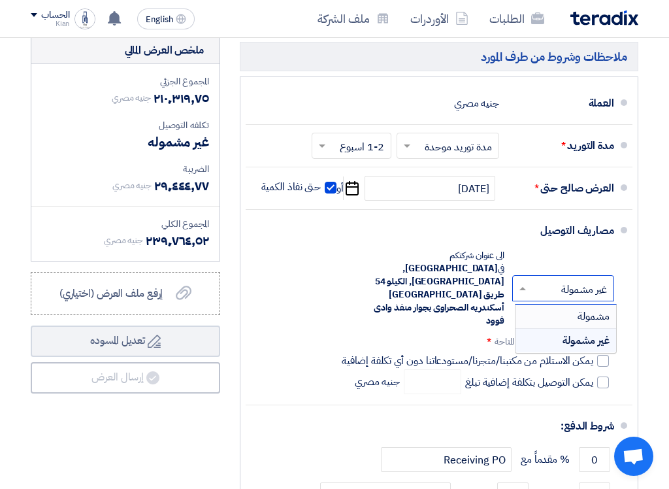
click at [501, 305] on div "مشمولة" at bounding box center [566, 317] width 101 height 24
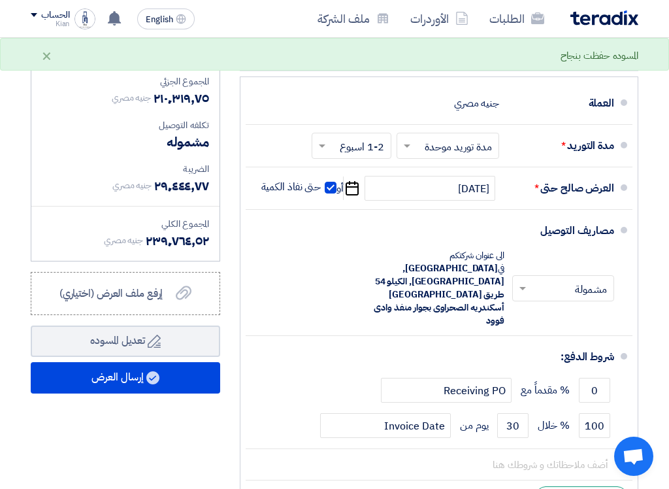
click at [61, 362] on button "إرسال العرض" at bounding box center [126, 377] width 190 height 31
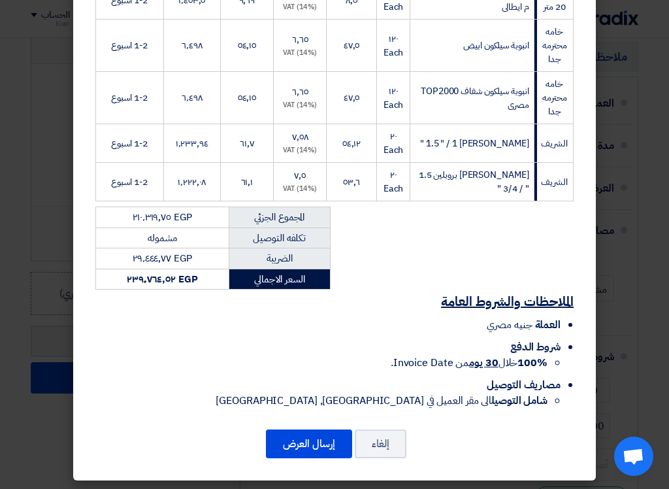
scroll to position [1256, 0]
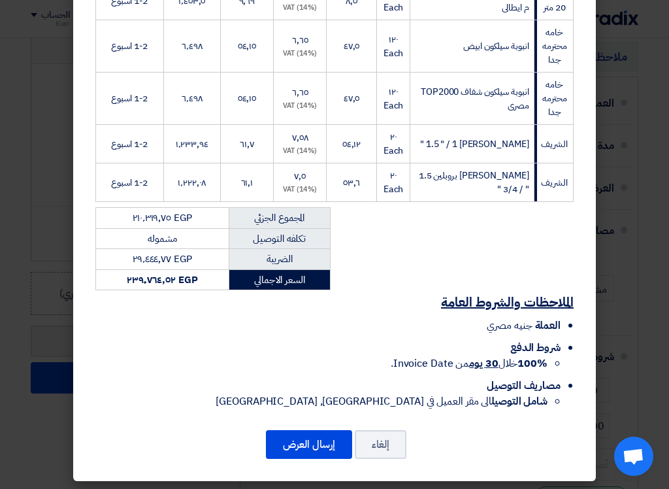
click at [285, 444] on button "إرسال العرض" at bounding box center [309, 444] width 86 height 29
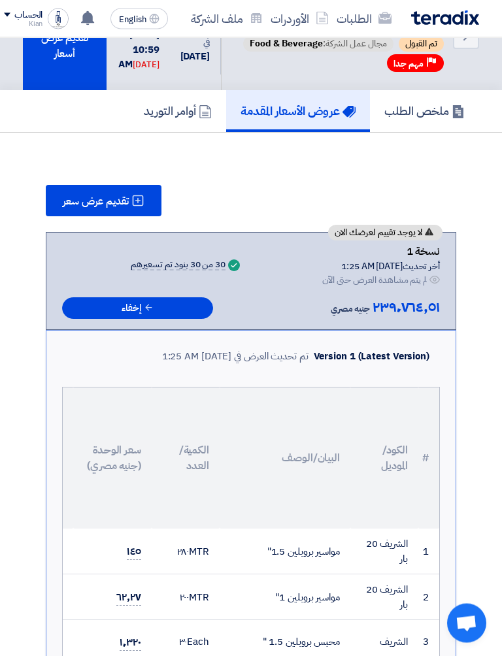
scroll to position [59, 0]
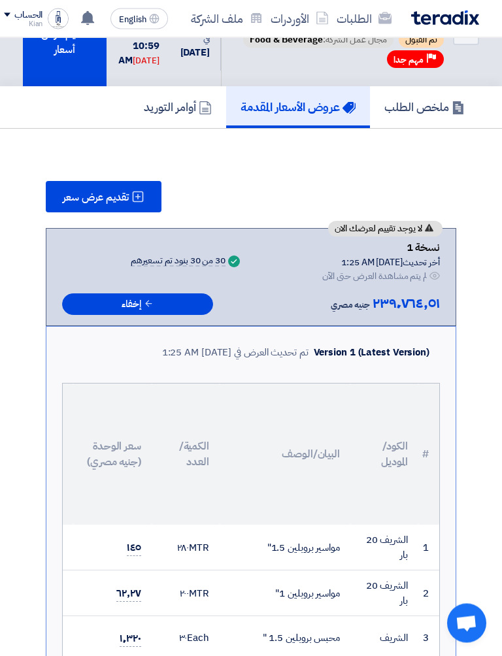
click at [241, 115] on h5 "عروض الأسعار المقدمة" at bounding box center [298, 107] width 115 height 15
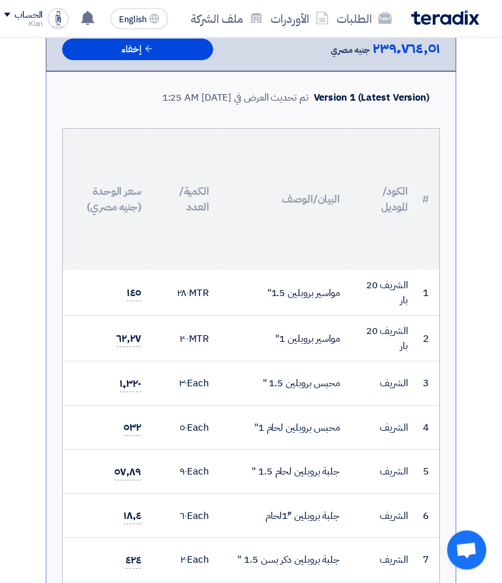
scroll to position [0, 0]
